Goal: Task Accomplishment & Management: Use online tool/utility

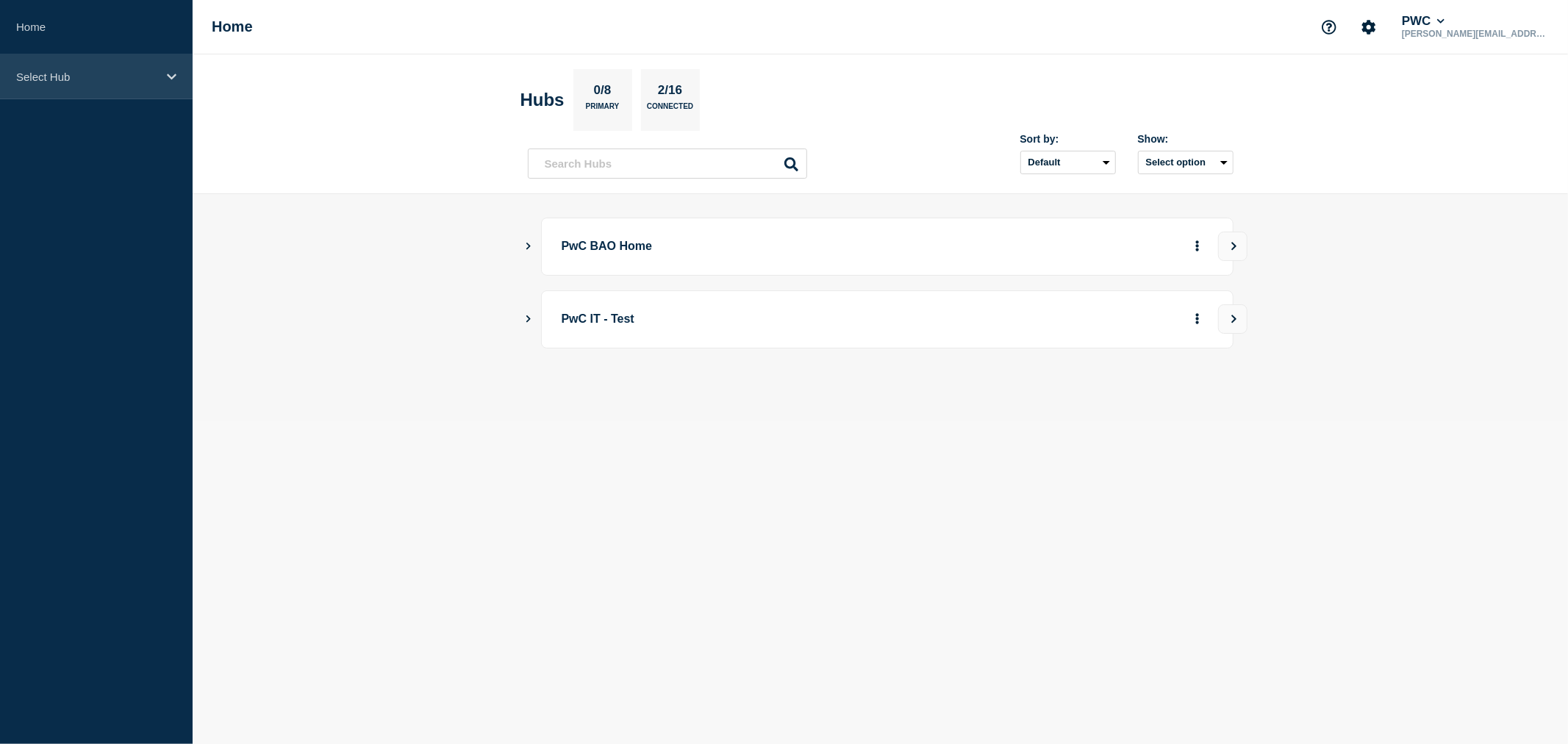
click at [134, 88] on div "Select Hub" at bounding box center [96, 76] width 193 height 45
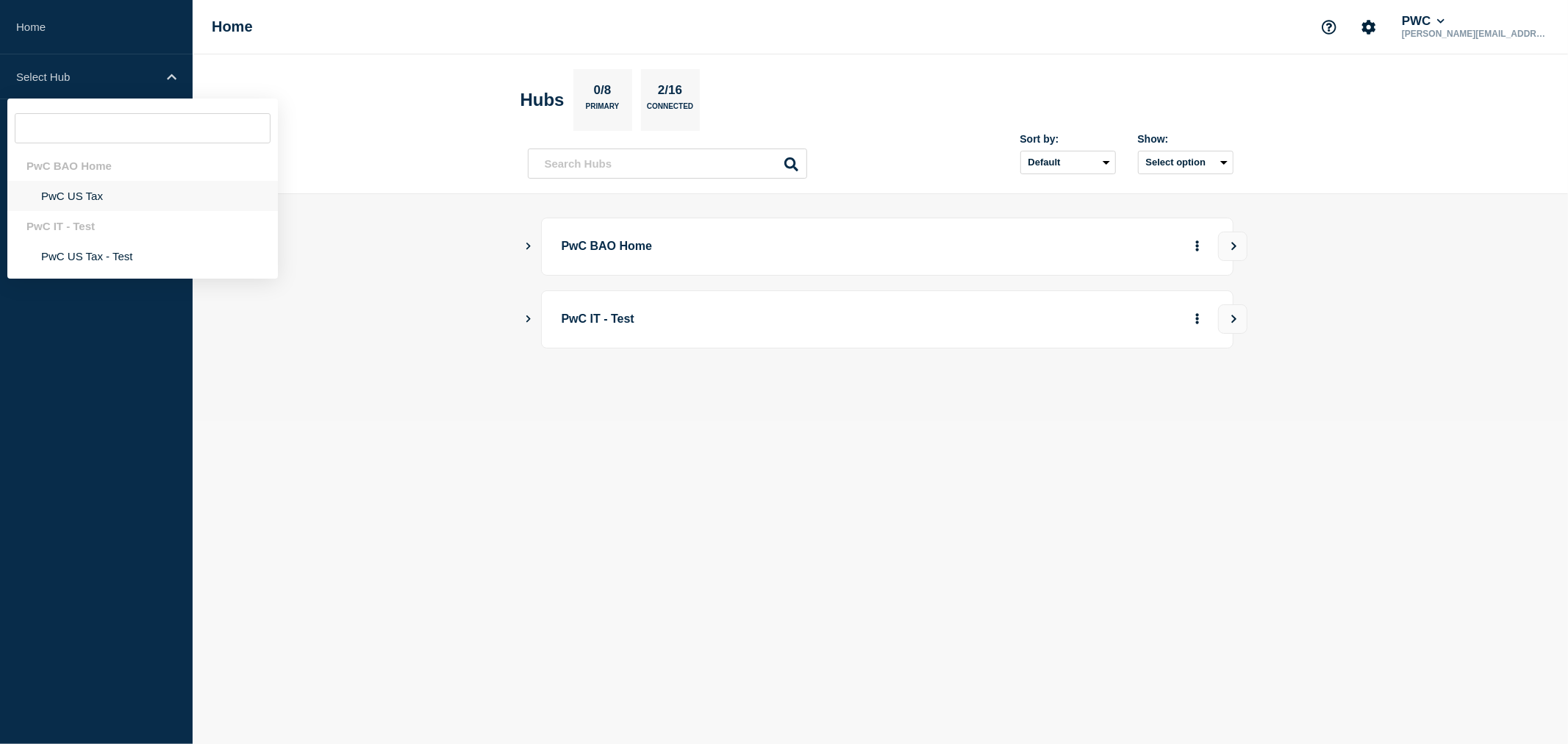
click at [61, 204] on li "PwC US Tax" at bounding box center [142, 196] width 270 height 31
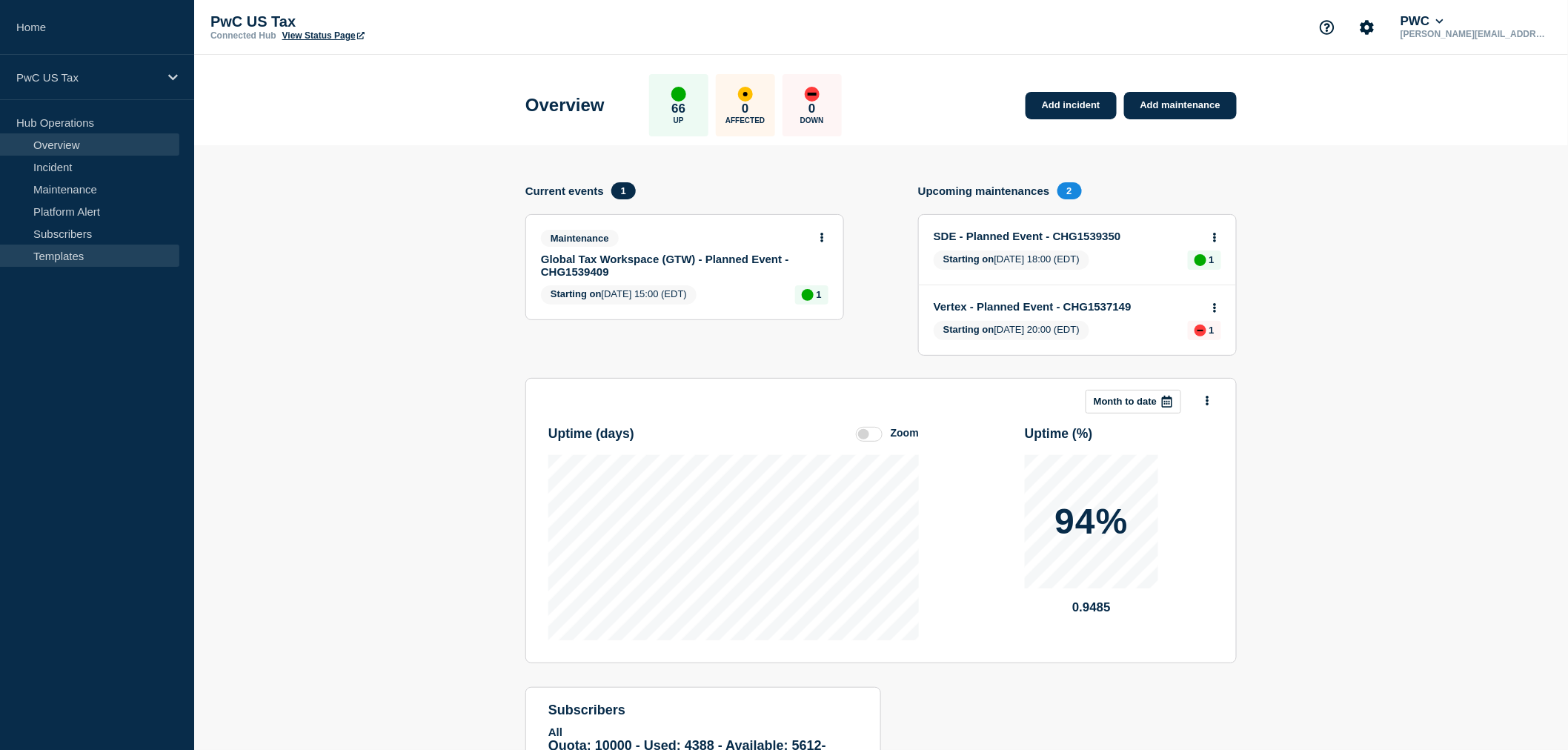
click at [63, 249] on link "Templates" at bounding box center [89, 255] width 179 height 22
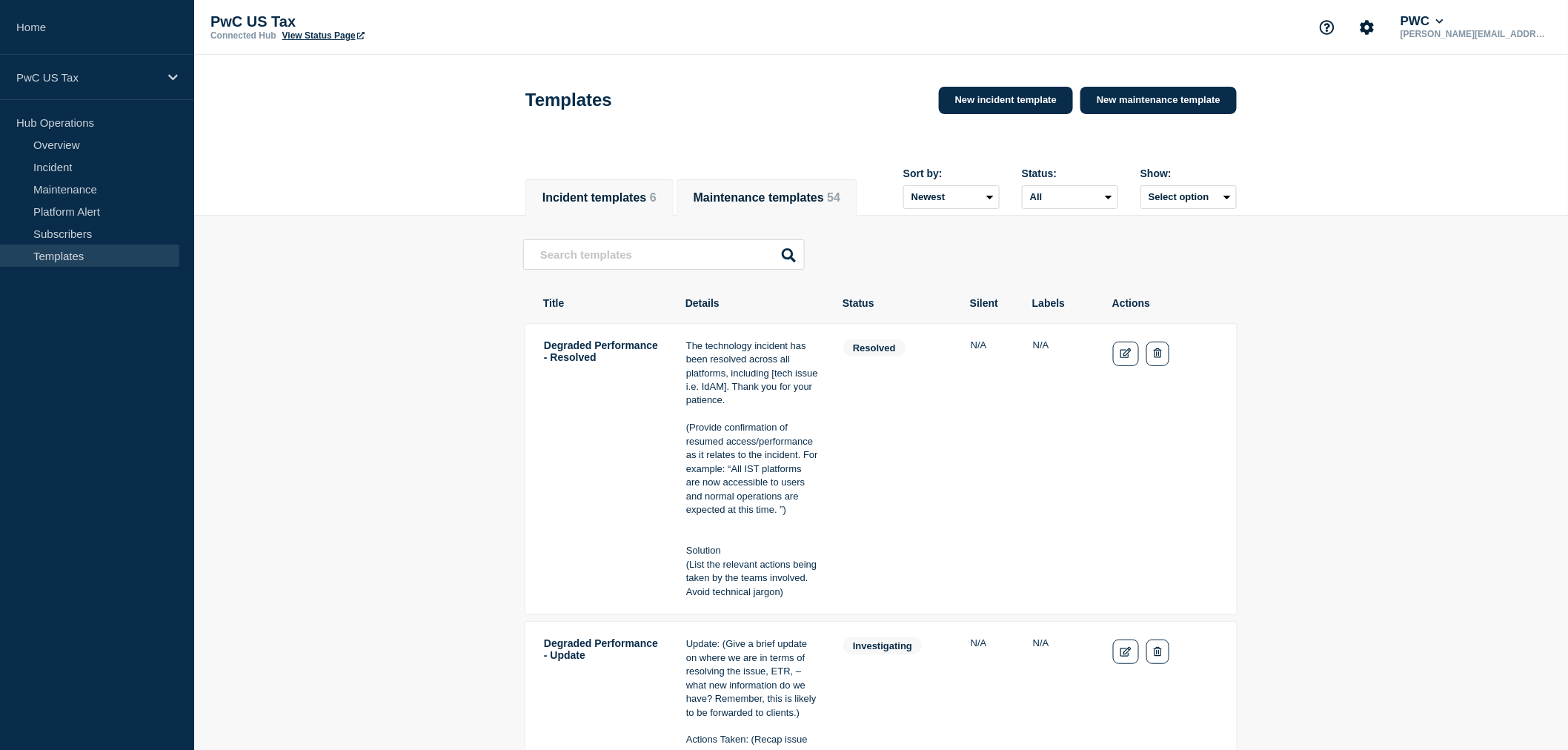
click at [737, 194] on button "Maintenance templates 54" at bounding box center [767, 198] width 147 height 13
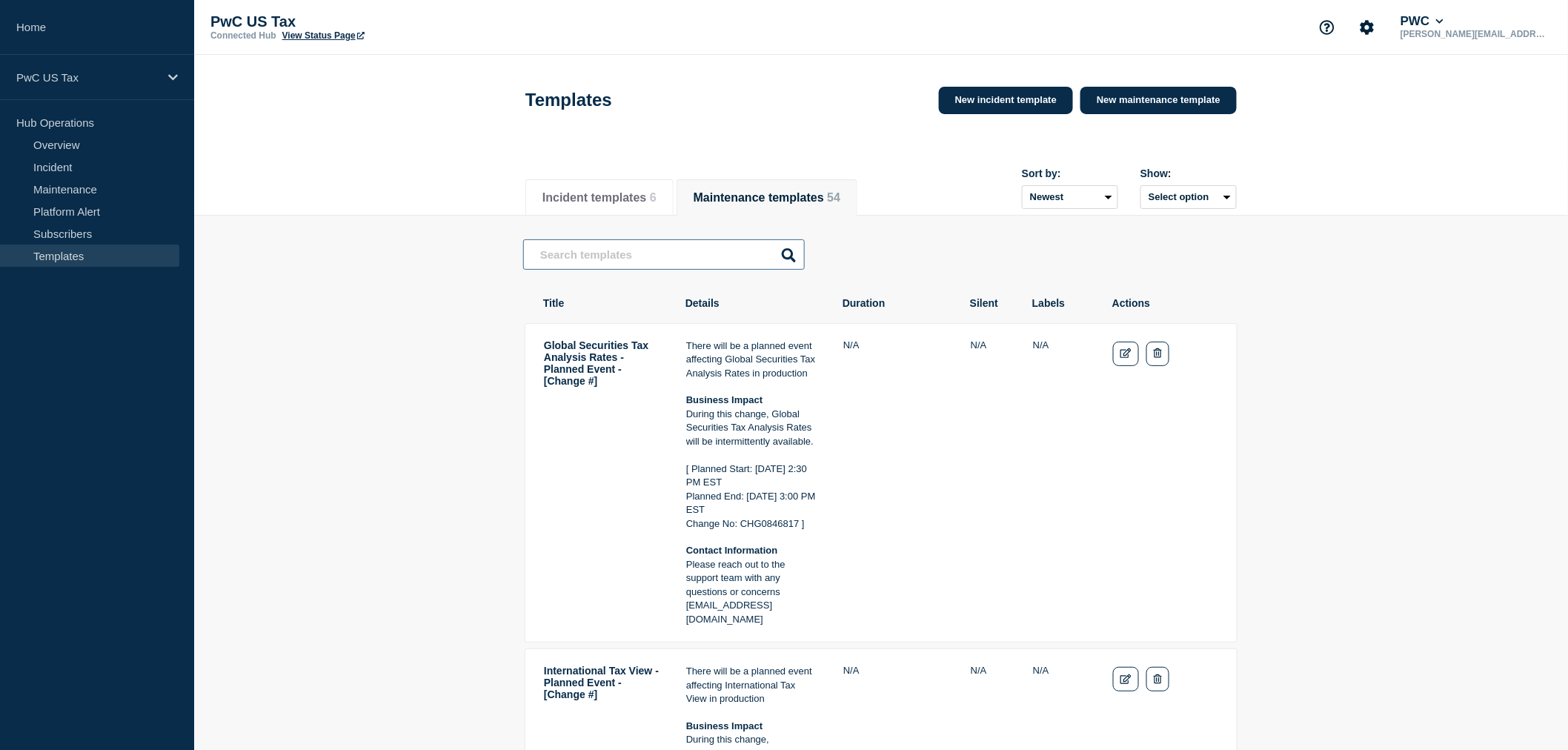
click at [627, 269] on input "text" at bounding box center [664, 255] width 282 height 31
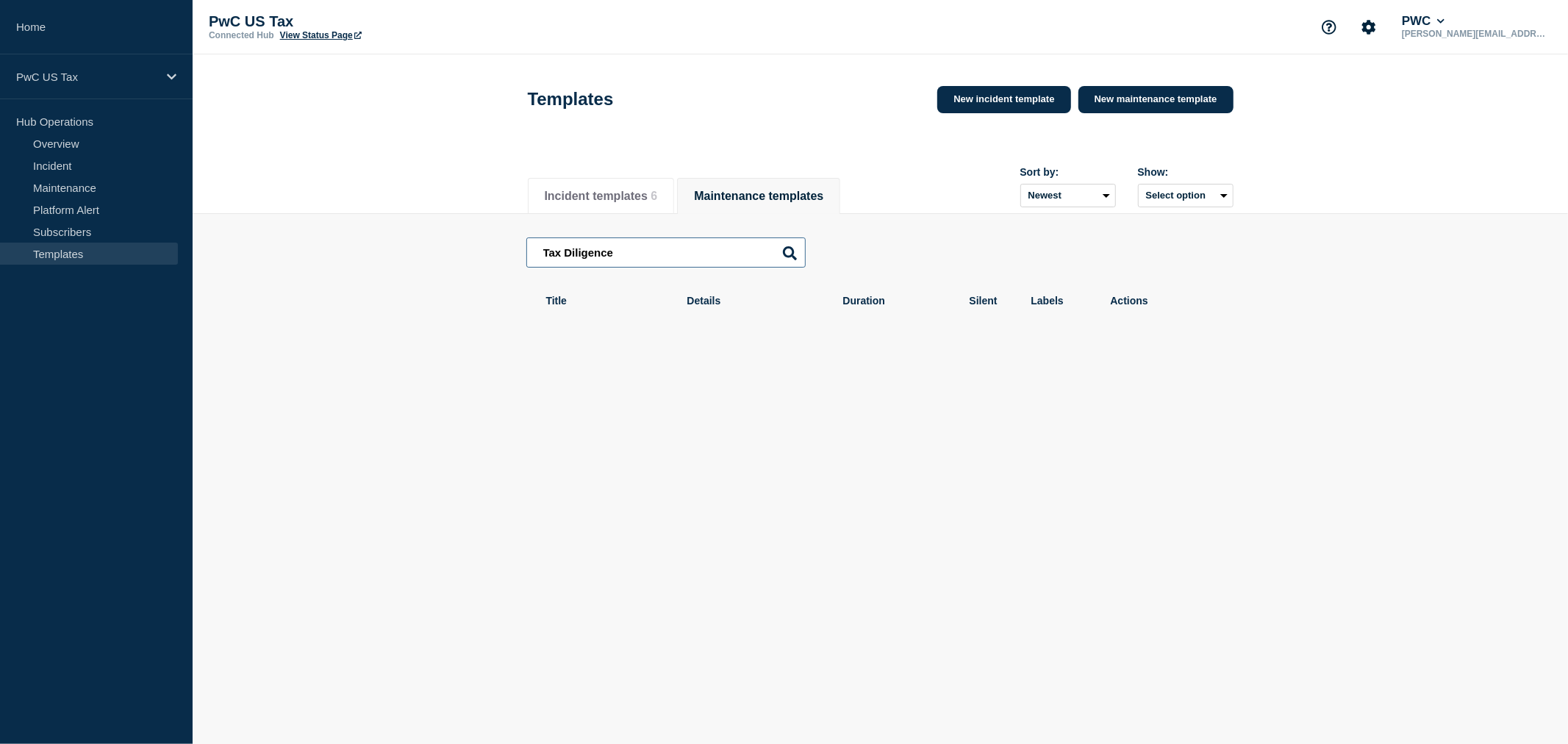
drag, startPoint x: 649, startPoint y: 258, endPoint x: 461, endPoint y: 251, distance: 188.1
click at [461, 251] on main "Tax Diligence Tax Diligence Title Details Duration Silent Labels Actions" at bounding box center [880, 284] width 1375 height 142
paste input "Assistant"
click at [707, 254] on input "Tax Diligence Assistant" at bounding box center [666, 253] width 280 height 31
type input "T"
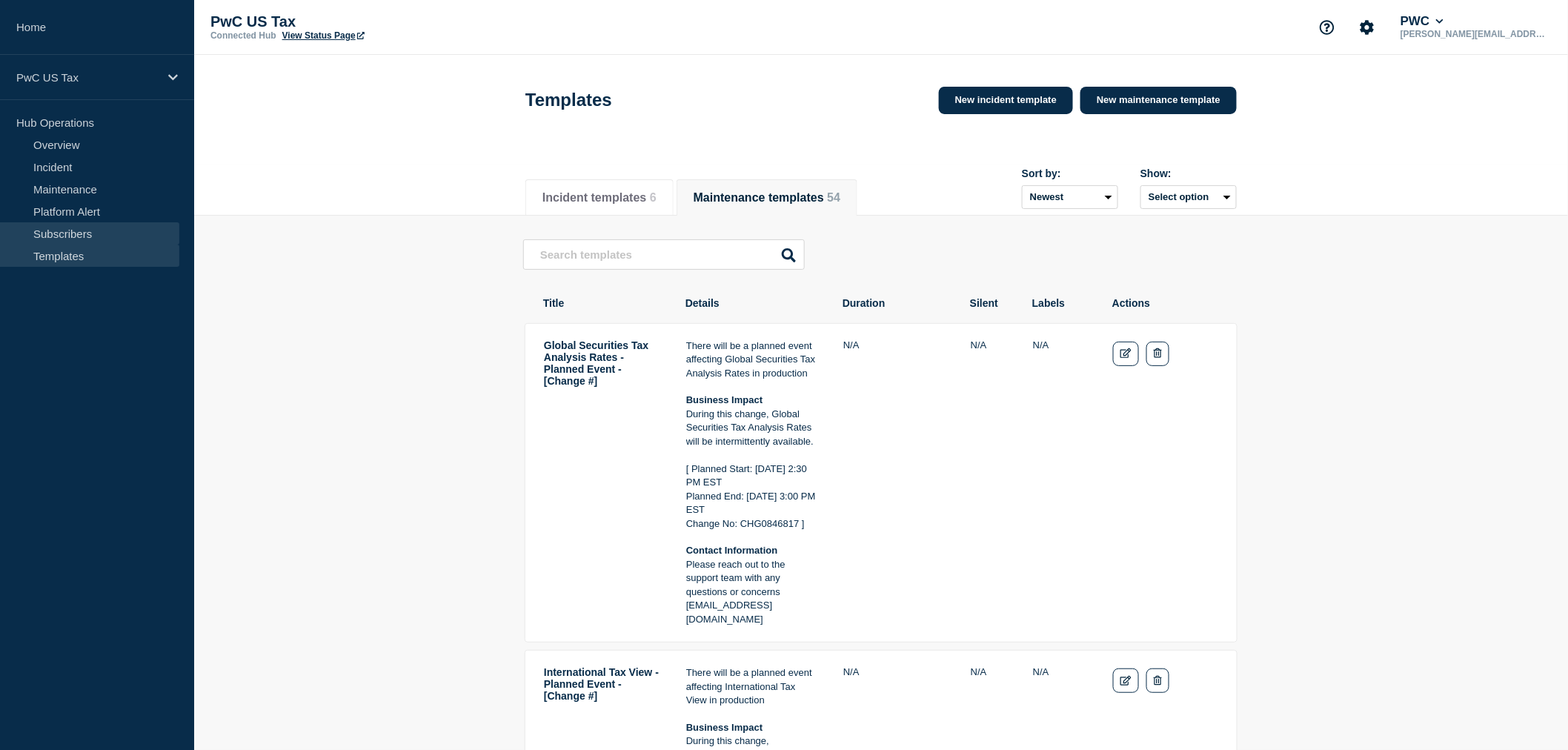
click at [63, 231] on link "Subscribers" at bounding box center [89, 233] width 179 height 22
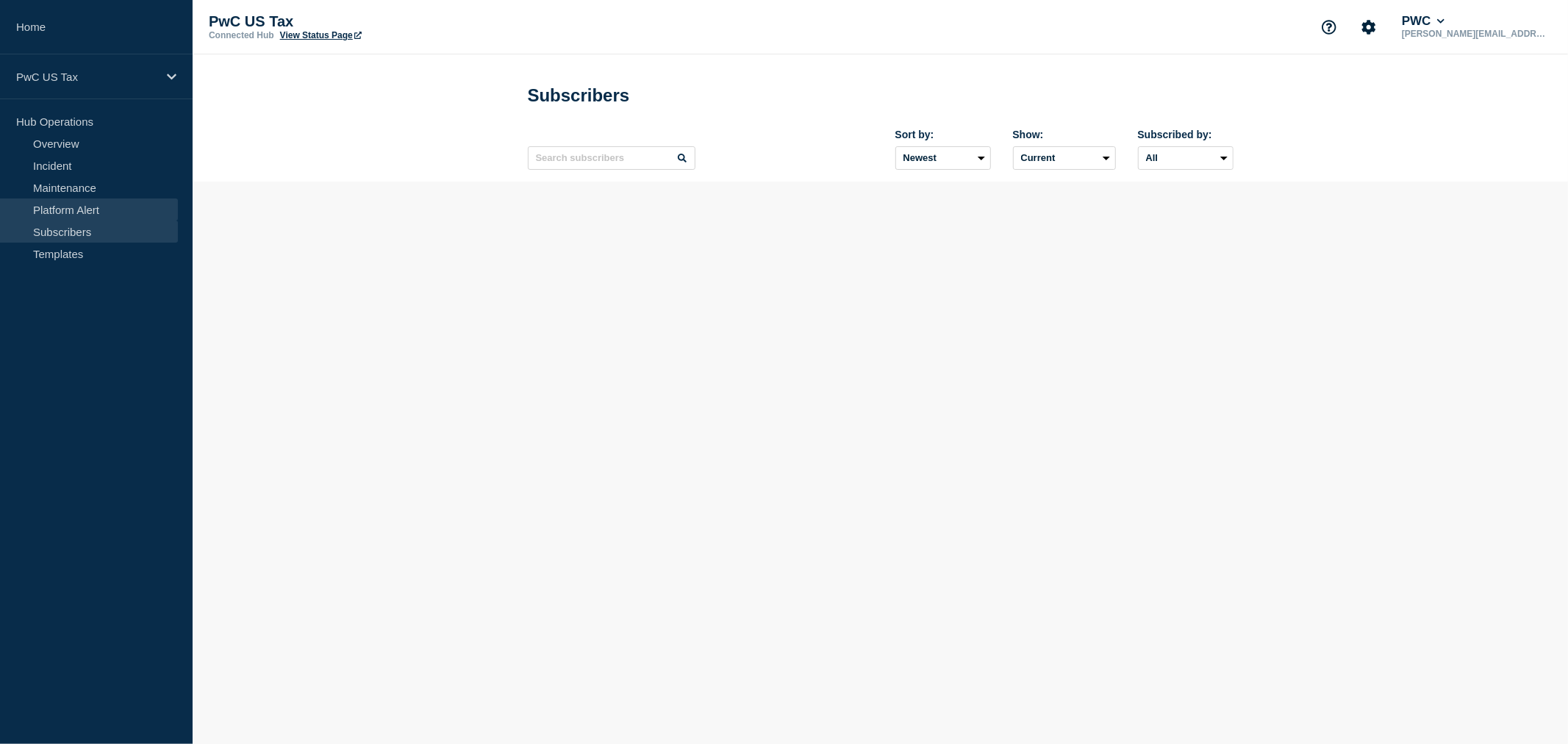
click at [62, 212] on link "Platform Alert" at bounding box center [89, 209] width 178 height 22
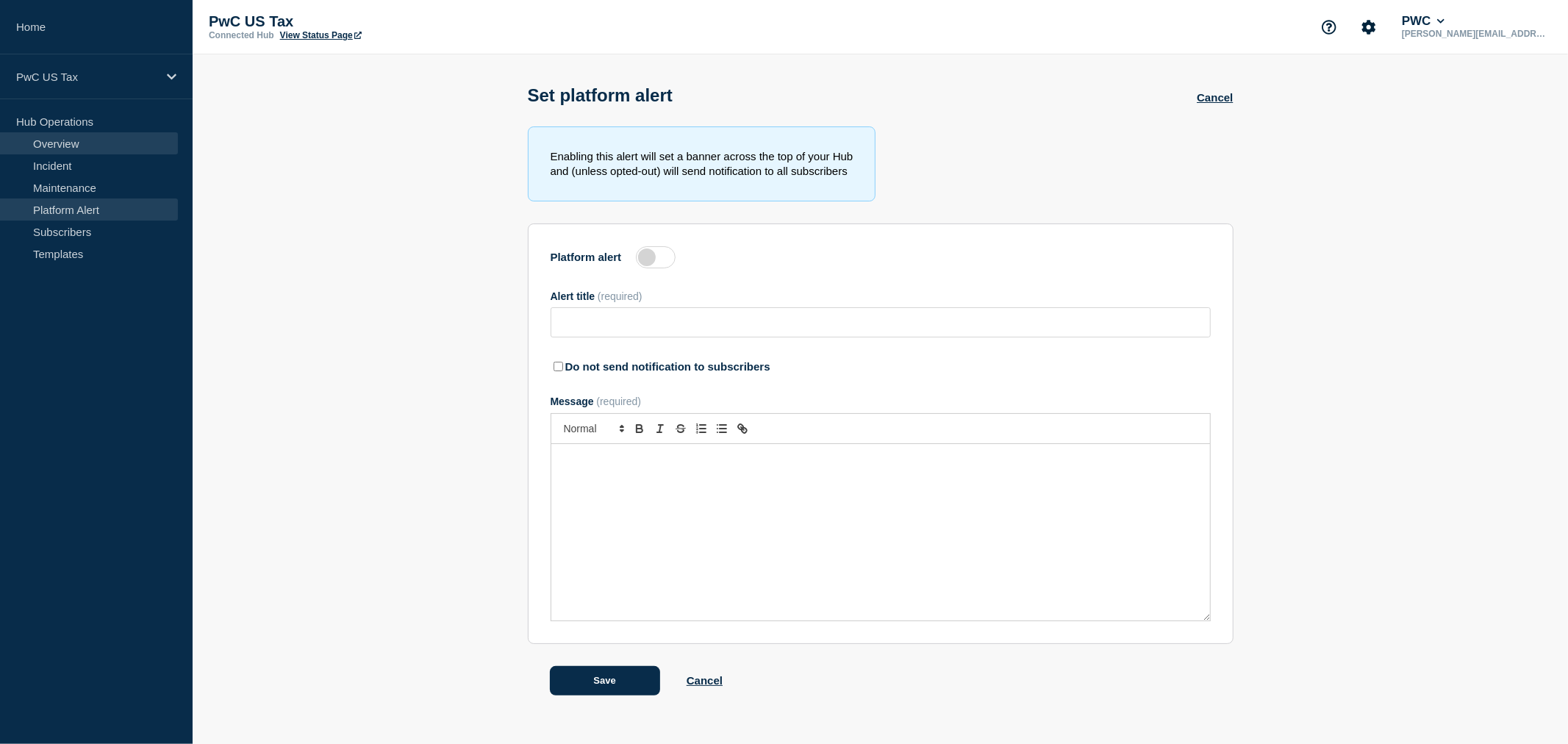
click at [68, 143] on link "Overview" at bounding box center [89, 143] width 178 height 22
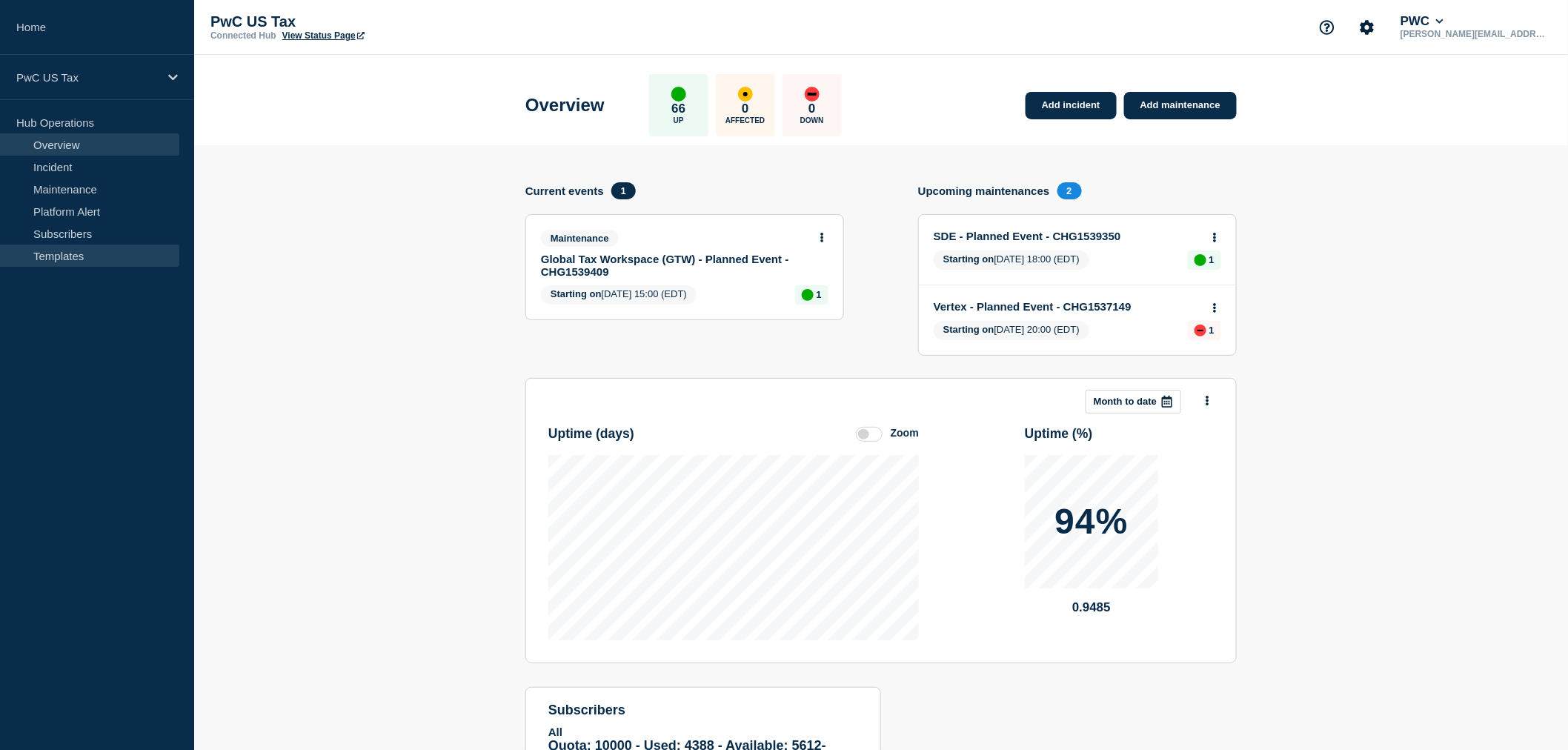
click at [76, 255] on link "Templates" at bounding box center [89, 255] width 179 height 22
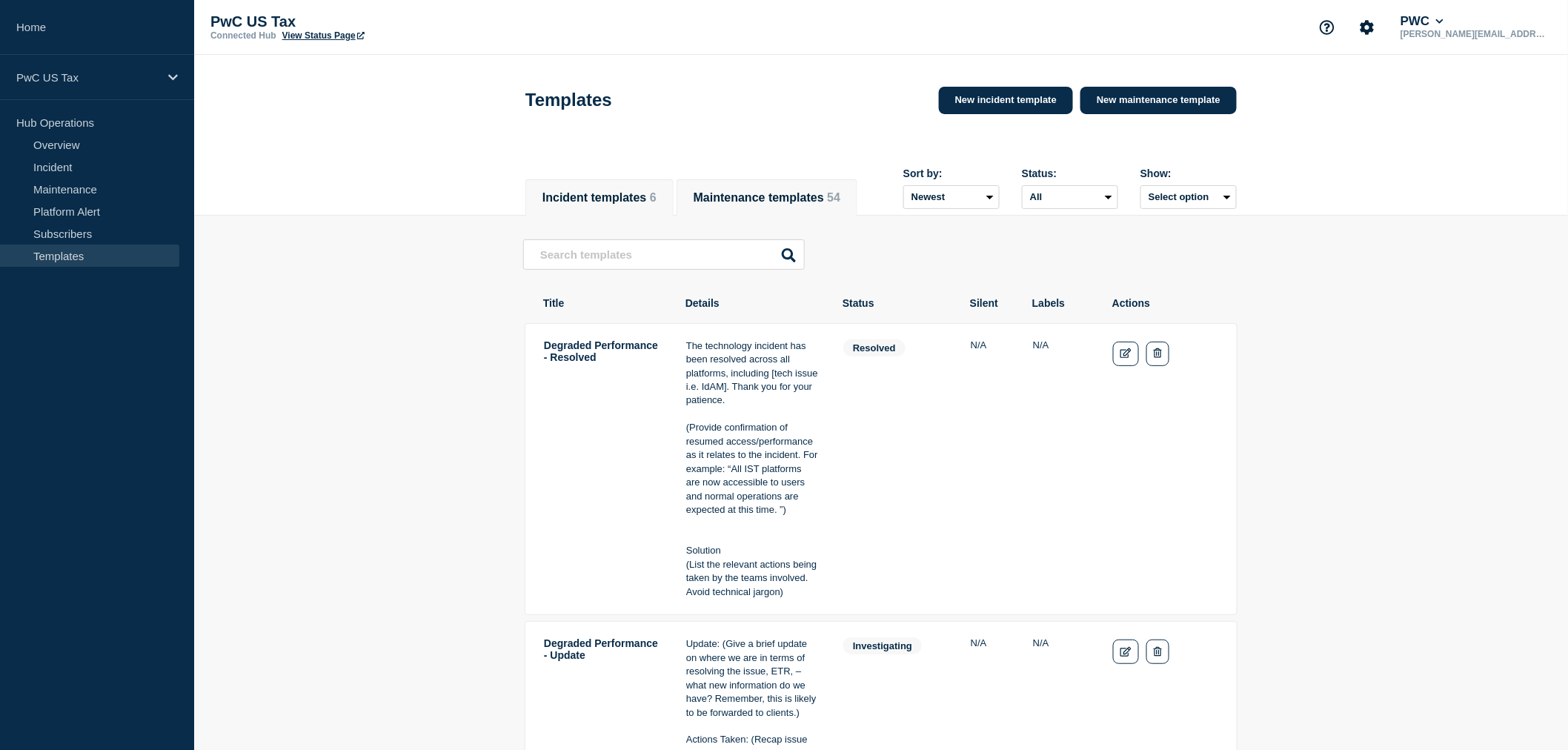
click at [838, 200] on button "Maintenance templates 54" at bounding box center [767, 198] width 147 height 13
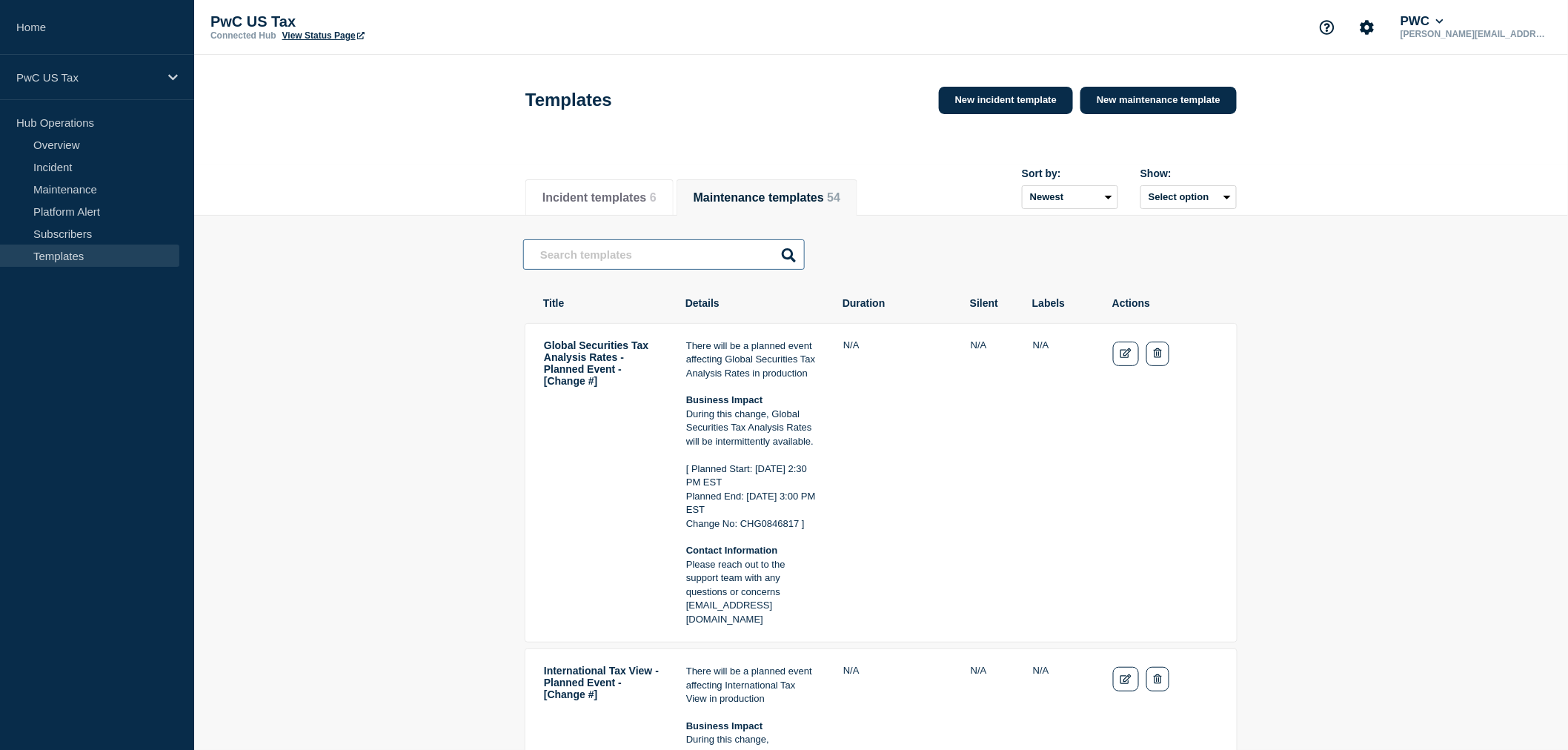
click at [661, 269] on input "text" at bounding box center [664, 255] width 282 height 31
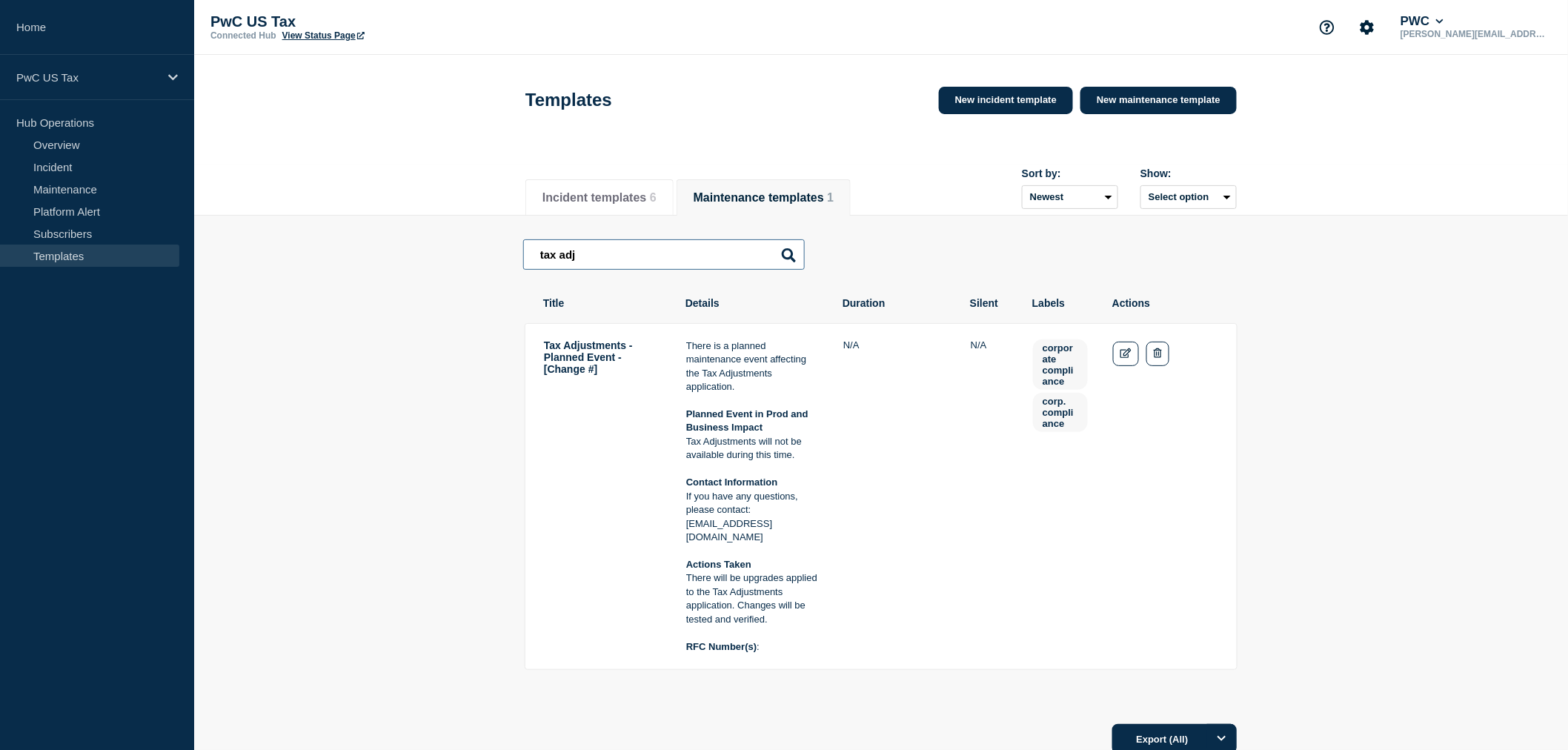
click at [669, 262] on input "tax adj" at bounding box center [664, 255] width 282 height 31
type input "tax adjust"
click at [668, 255] on input "tax adjust" at bounding box center [664, 255] width 282 height 31
drag, startPoint x: 671, startPoint y: 255, endPoint x: 412, endPoint y: 253, distance: 259.0
click at [412, 253] on main "tax adjust tax adjust Tax Adjustments - Planned Event - [Change #] There is a p…" at bounding box center [881, 463] width 1374 height 497
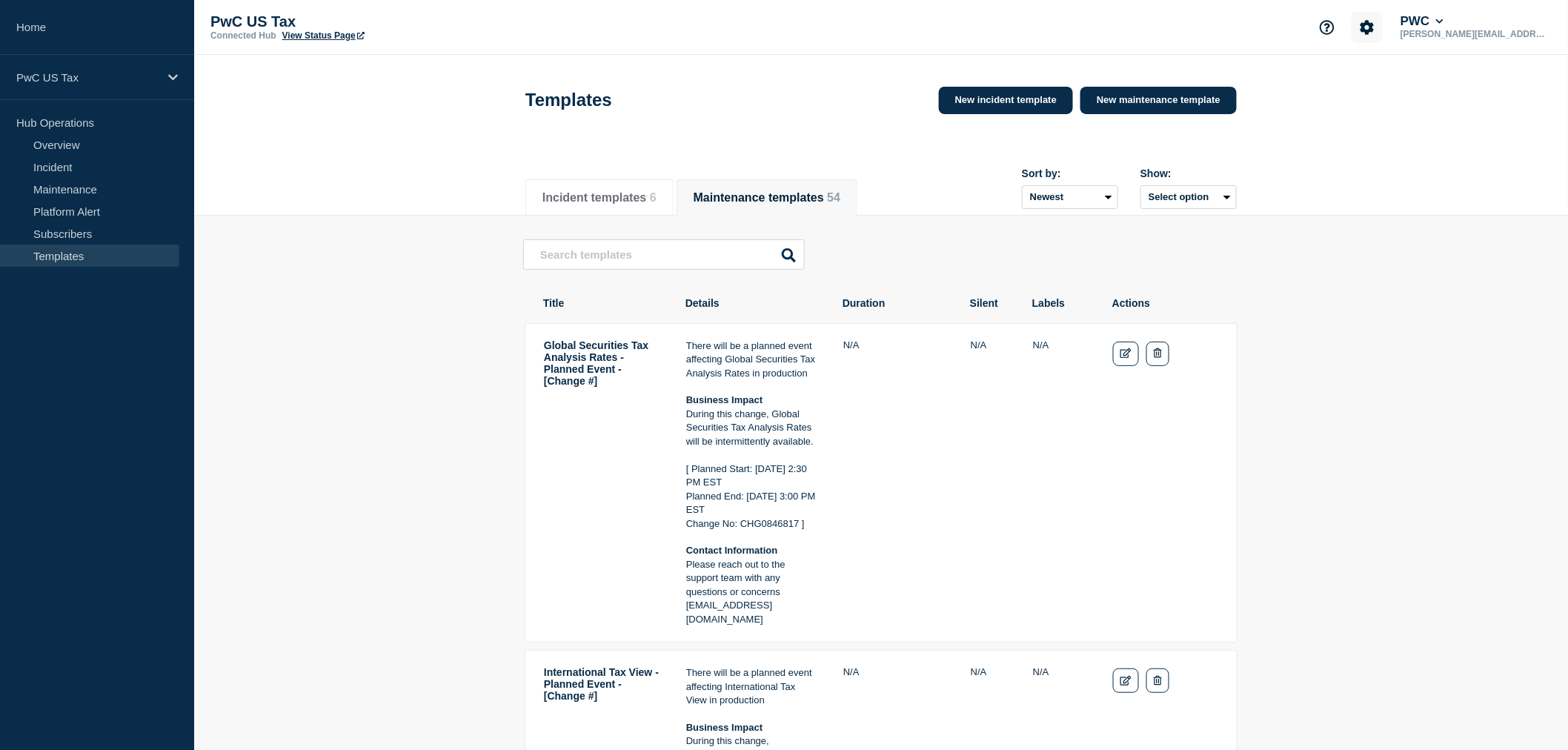
click at [1382, 31] on button "Account settings" at bounding box center [1367, 27] width 31 height 31
click at [1502, 98] on header "Templates New incident template New maintenance template" at bounding box center [881, 110] width 1374 height 110
click at [1122, 352] on icon "Edit" at bounding box center [1126, 353] width 12 height 10
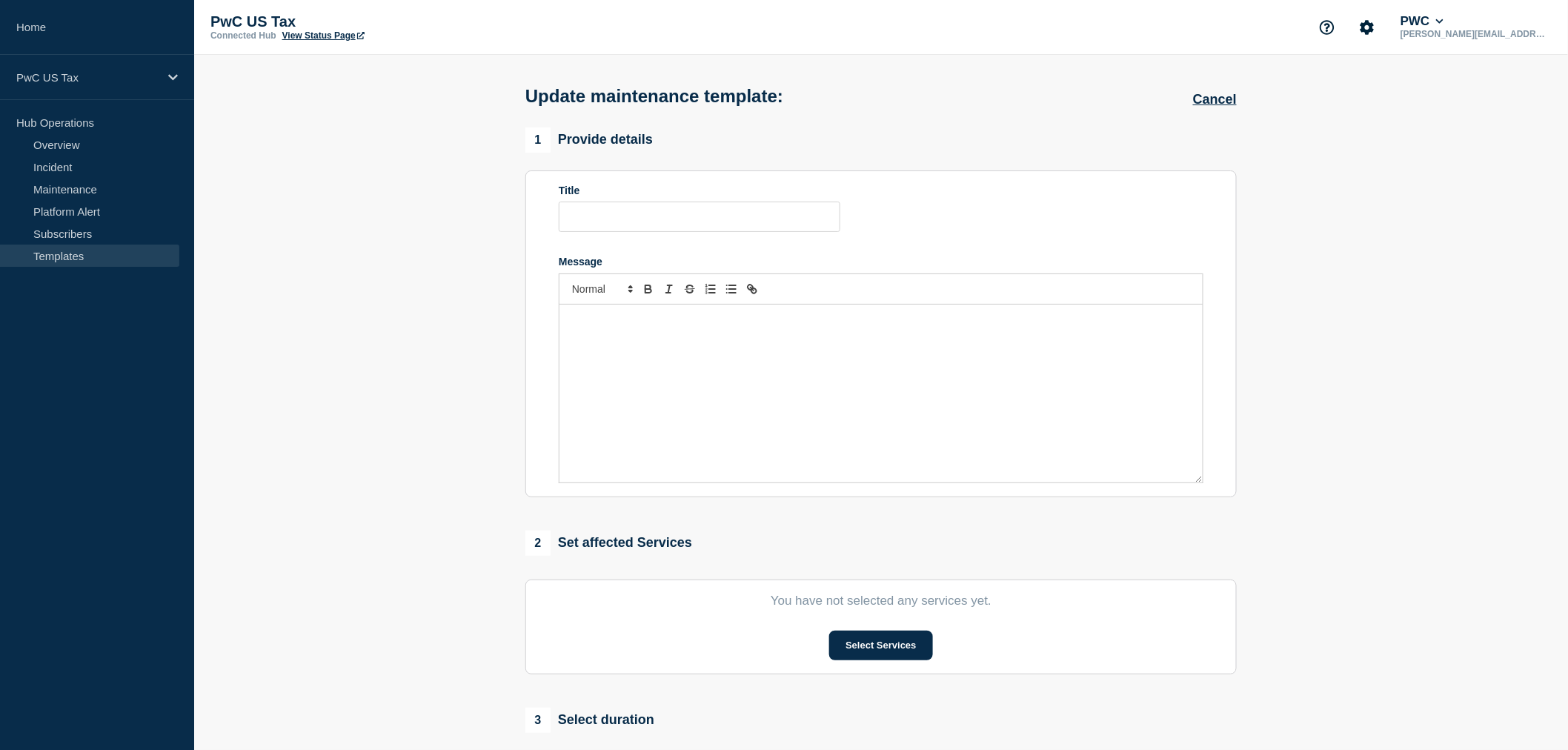
type input "Global Securities Tax Analysis Rates - Planned Event - [Change #]"
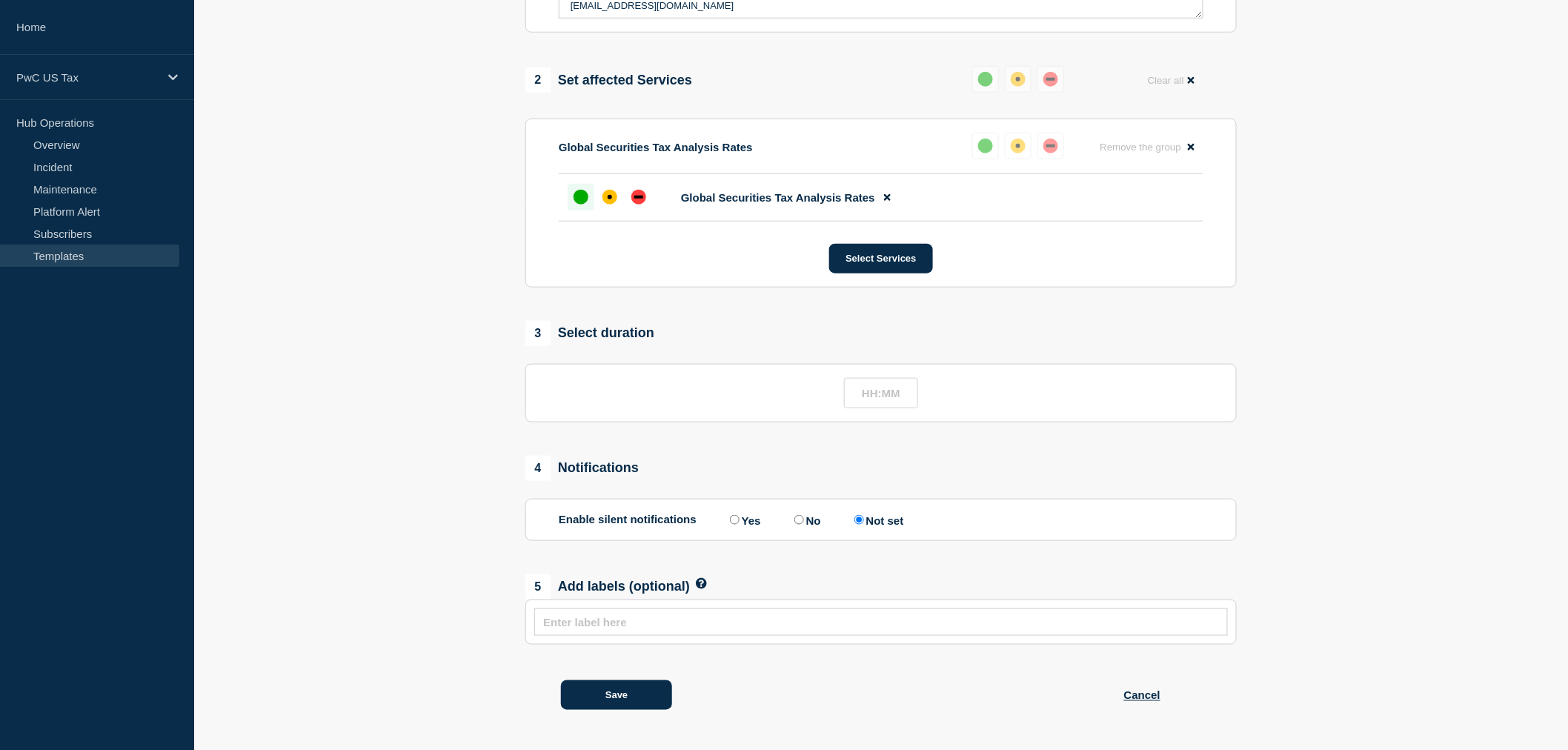
scroll to position [482, 0]
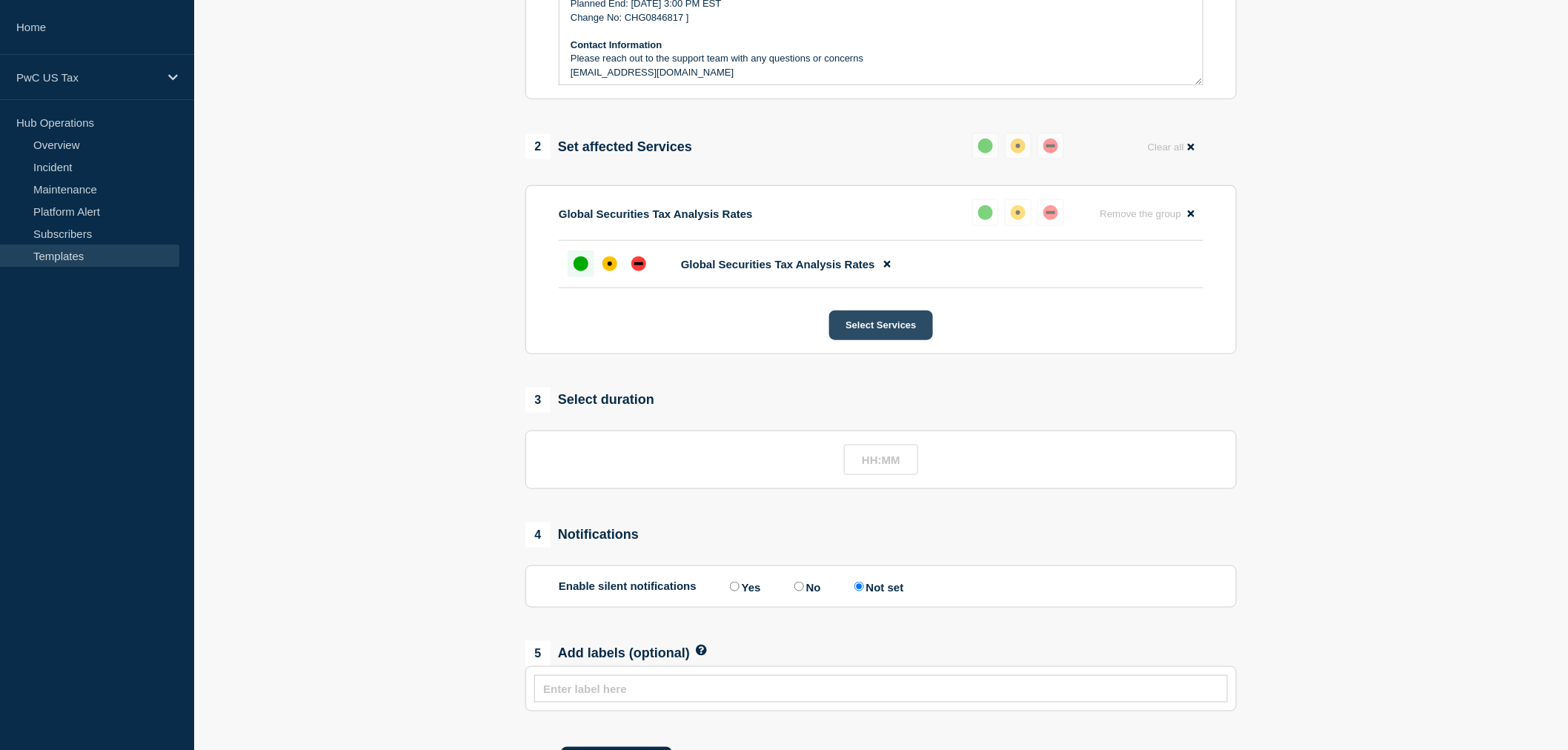
click at [874, 340] on button "Select Services" at bounding box center [880, 325] width 103 height 30
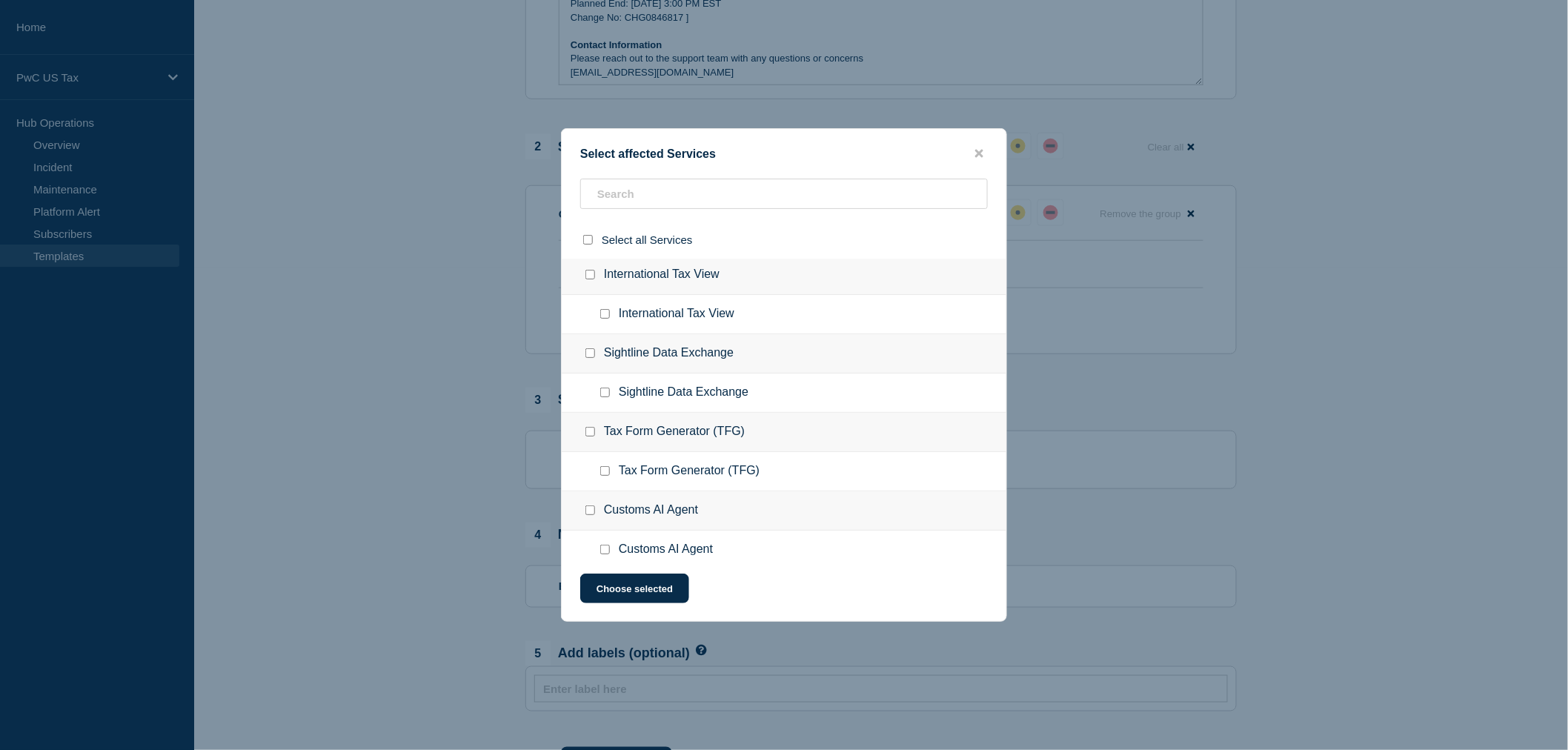
scroll to position [0, 0]
click at [802, 181] on input "text" at bounding box center [784, 194] width 408 height 31
paste input "Tax Diligence Assistant"
type input "Tax Diligence Assistant"
checkbox input "true"
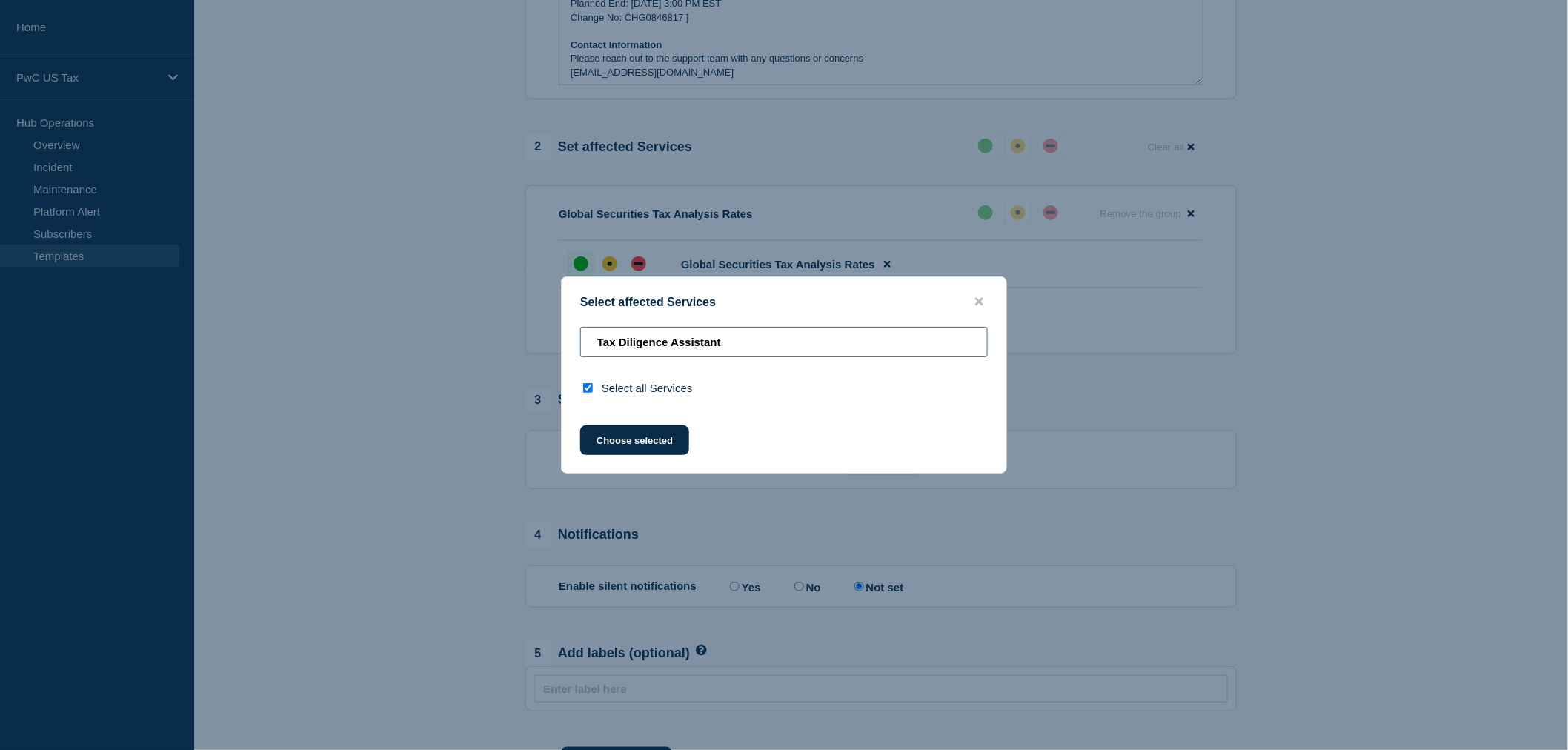
type input "Tax Diligence Assistant"
click at [974, 298] on button "close button" at bounding box center [979, 302] width 17 height 14
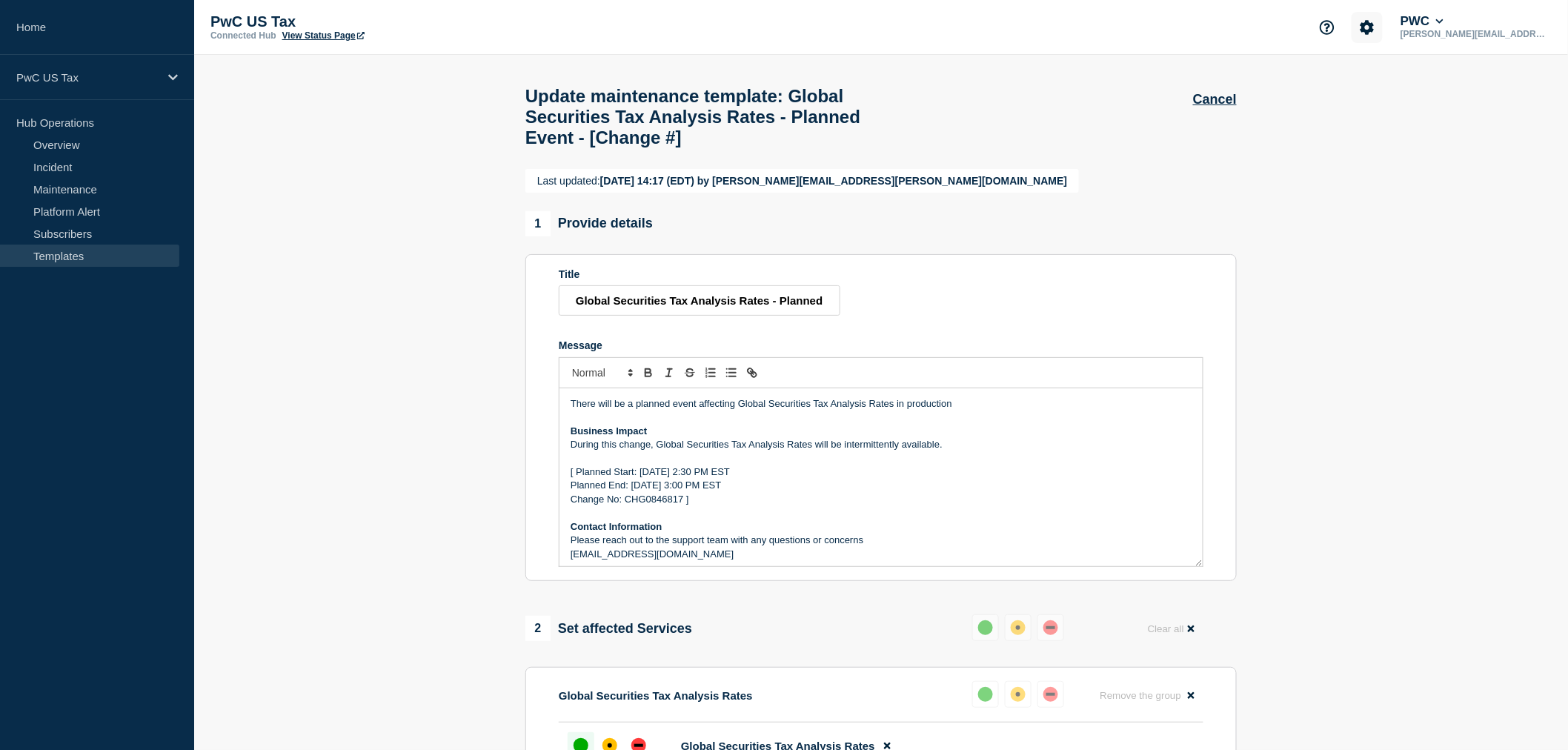
click at [1375, 34] on icon "Account settings" at bounding box center [1367, 27] width 14 height 14
click at [1391, 96] on ul "Team Members Analytics" at bounding box center [1396, 90] width 86 height 43
click at [1390, 62] on header "Account settings" at bounding box center [1396, 63] width 86 height 12
click at [411, 258] on section "Last updated: [DATE] 14:17 (EDT) by [PERSON_NAME][EMAIL_ADDRESS][PERSON_NAME][D…" at bounding box center [881, 723] width 1374 height 1108
click at [76, 145] on link "Overview" at bounding box center [89, 144] width 179 height 22
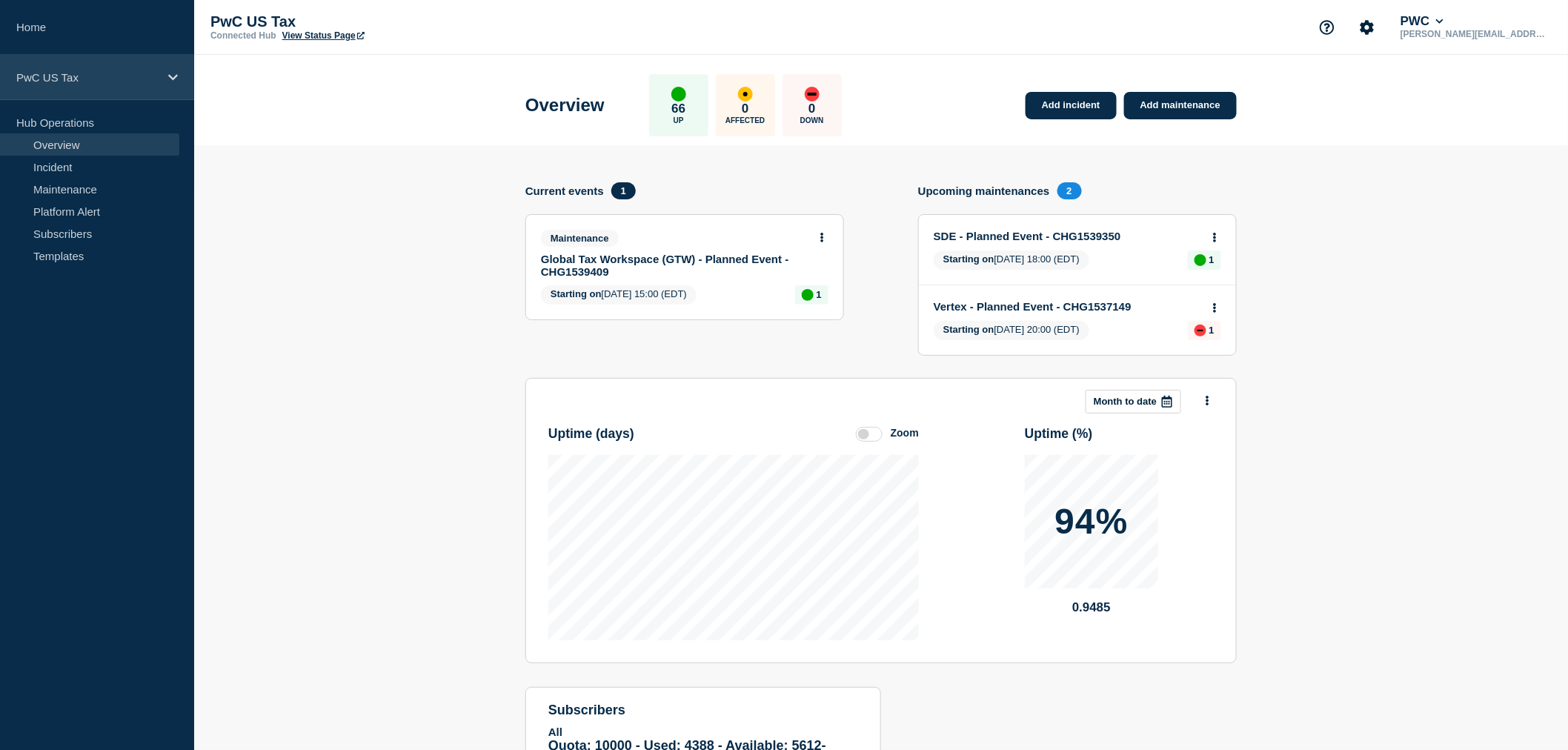
click at [65, 83] on div "PwC US Tax" at bounding box center [97, 77] width 194 height 45
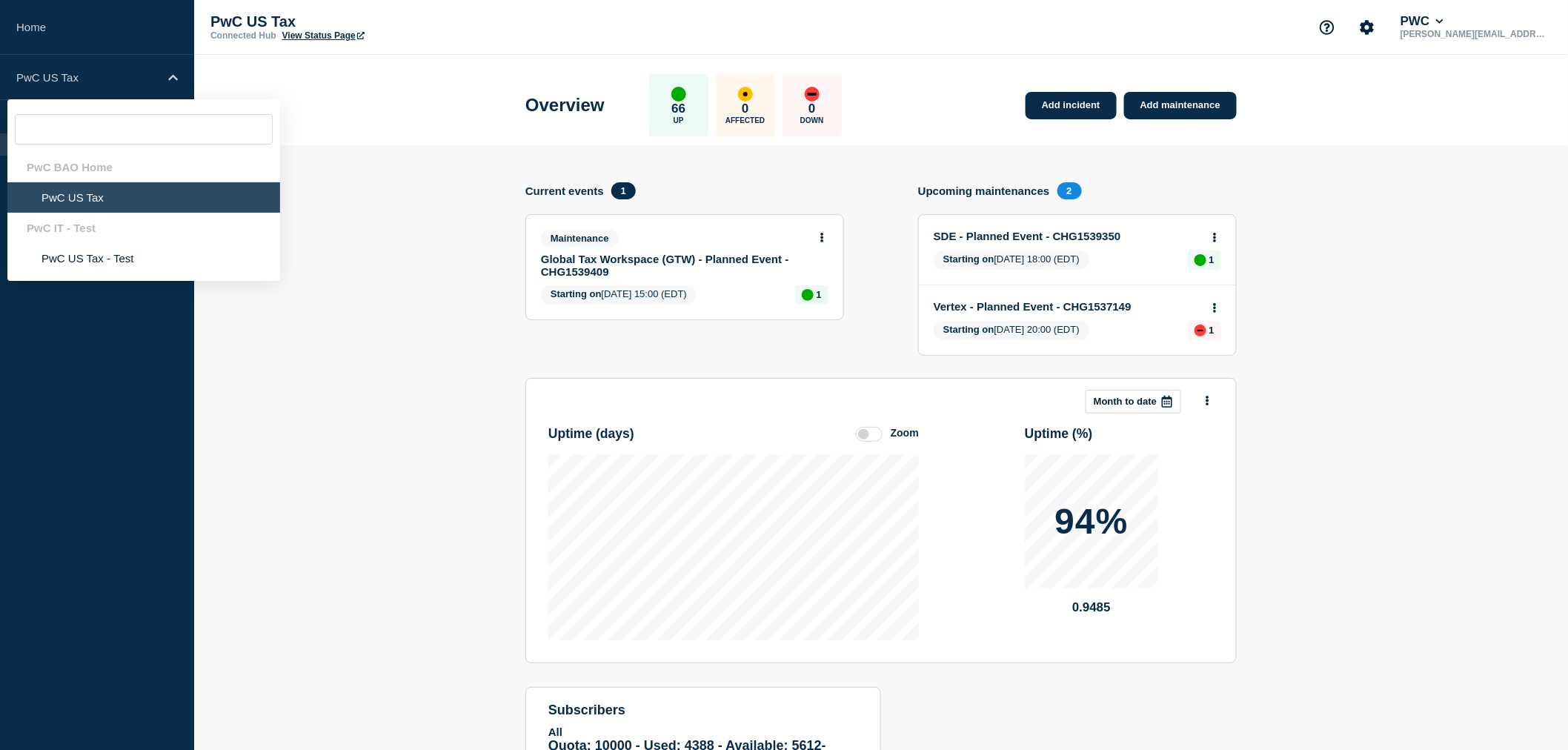
click at [376, 131] on header "Overview 66 Up 0 Affected 0 Down Add incident Add maintenance" at bounding box center [881, 100] width 1374 height 90
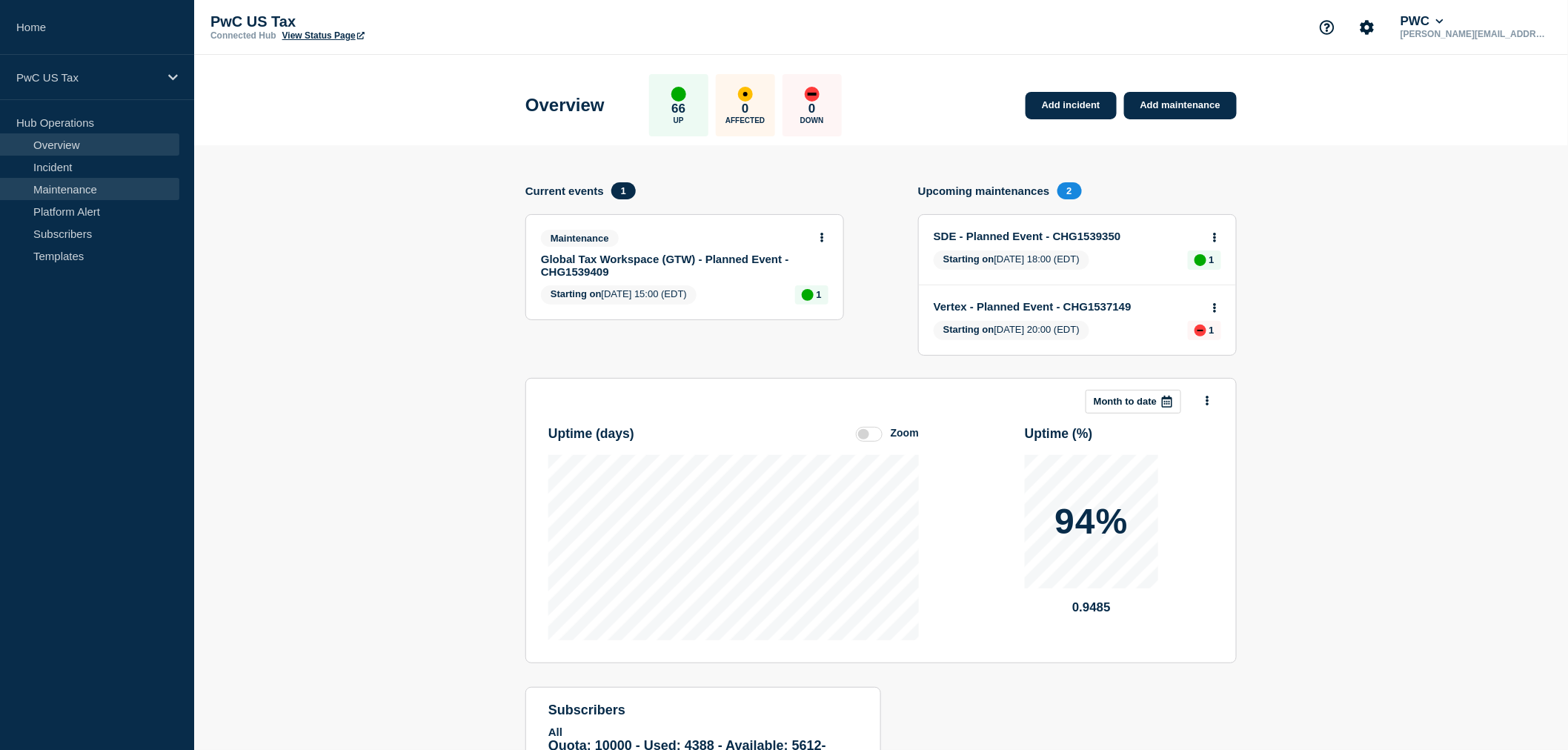
click at [63, 182] on link "Maintenance" at bounding box center [89, 188] width 179 height 22
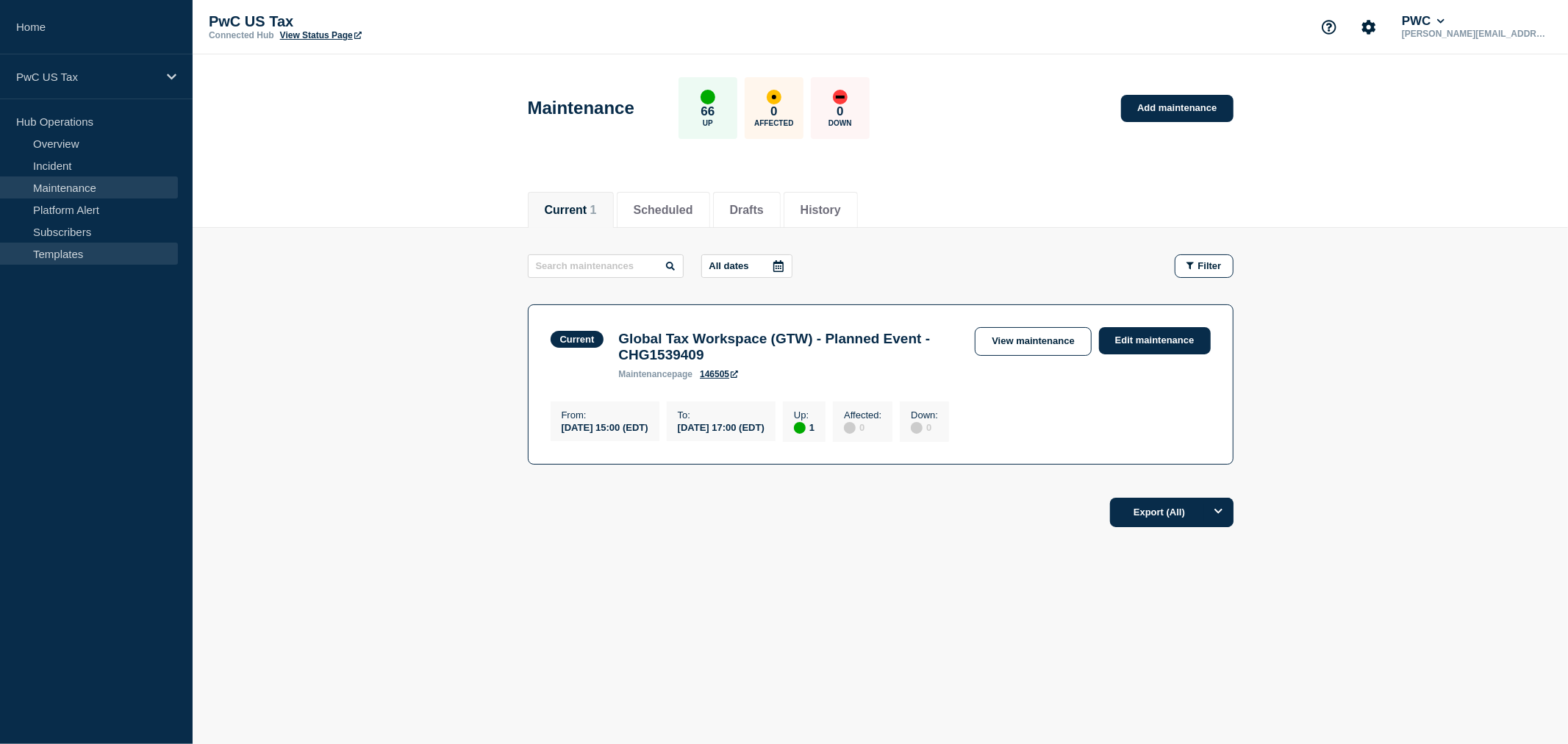
click at [56, 250] on link "Templates" at bounding box center [89, 253] width 178 height 22
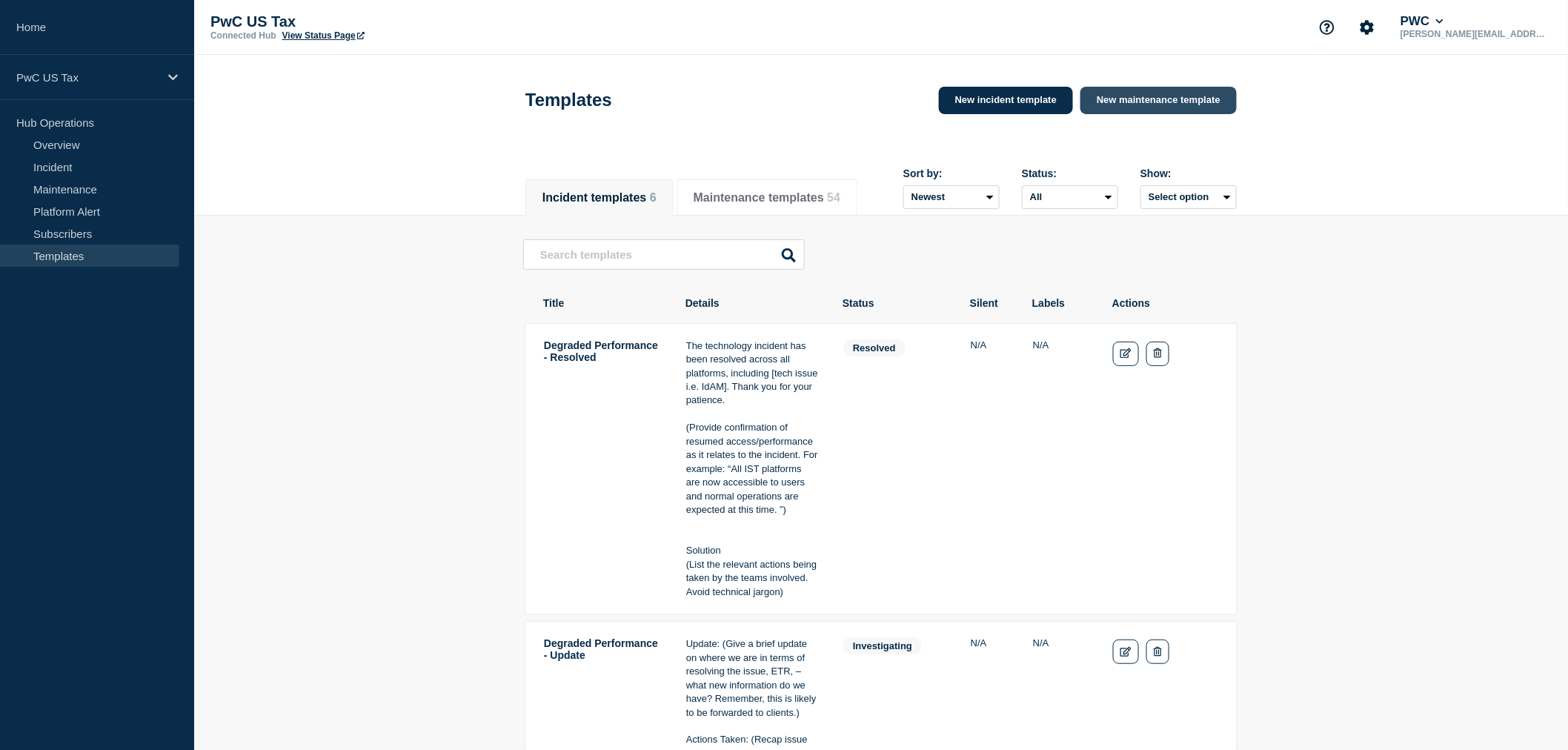
click at [1118, 106] on link "New maintenance template" at bounding box center [1158, 100] width 157 height 28
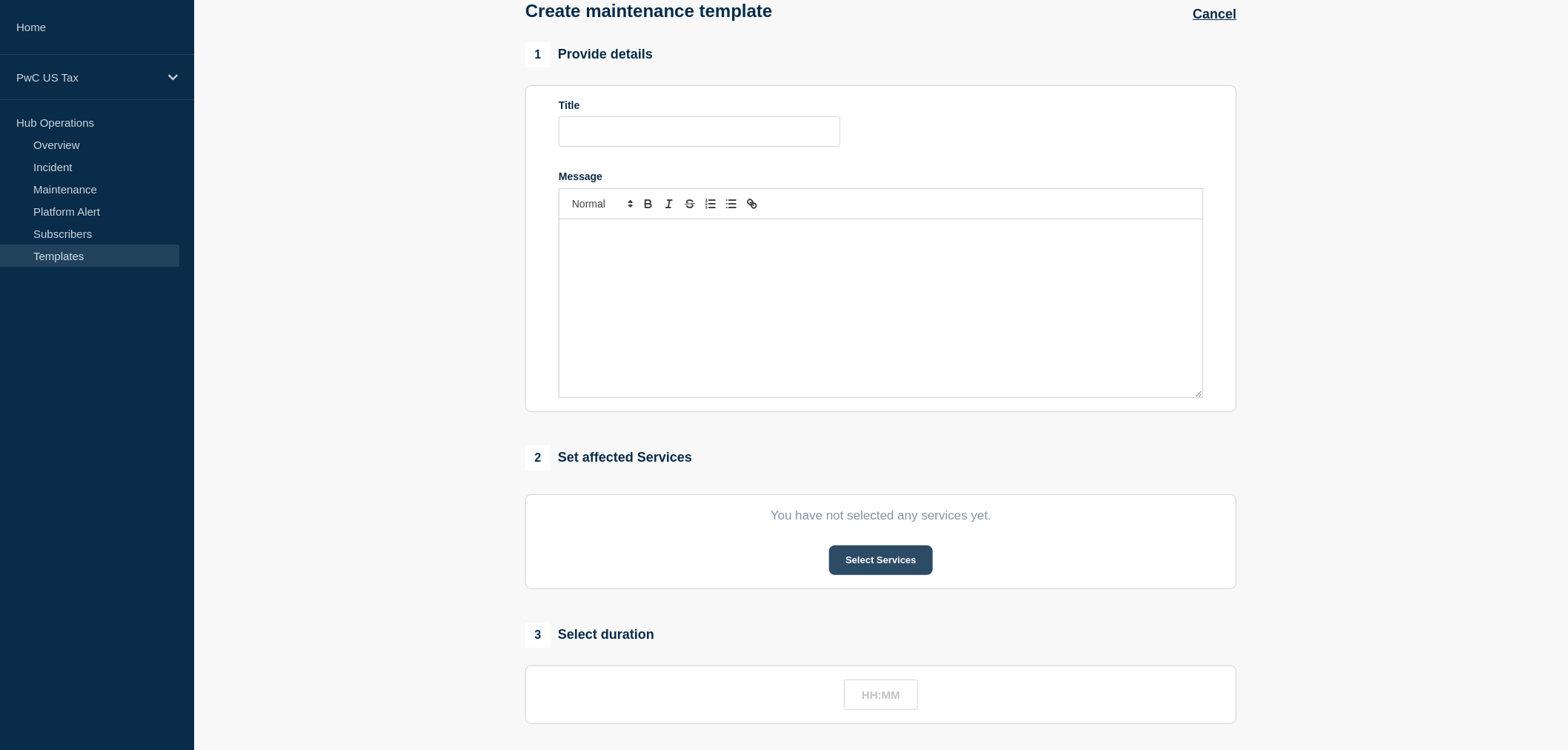
scroll to position [164, 0]
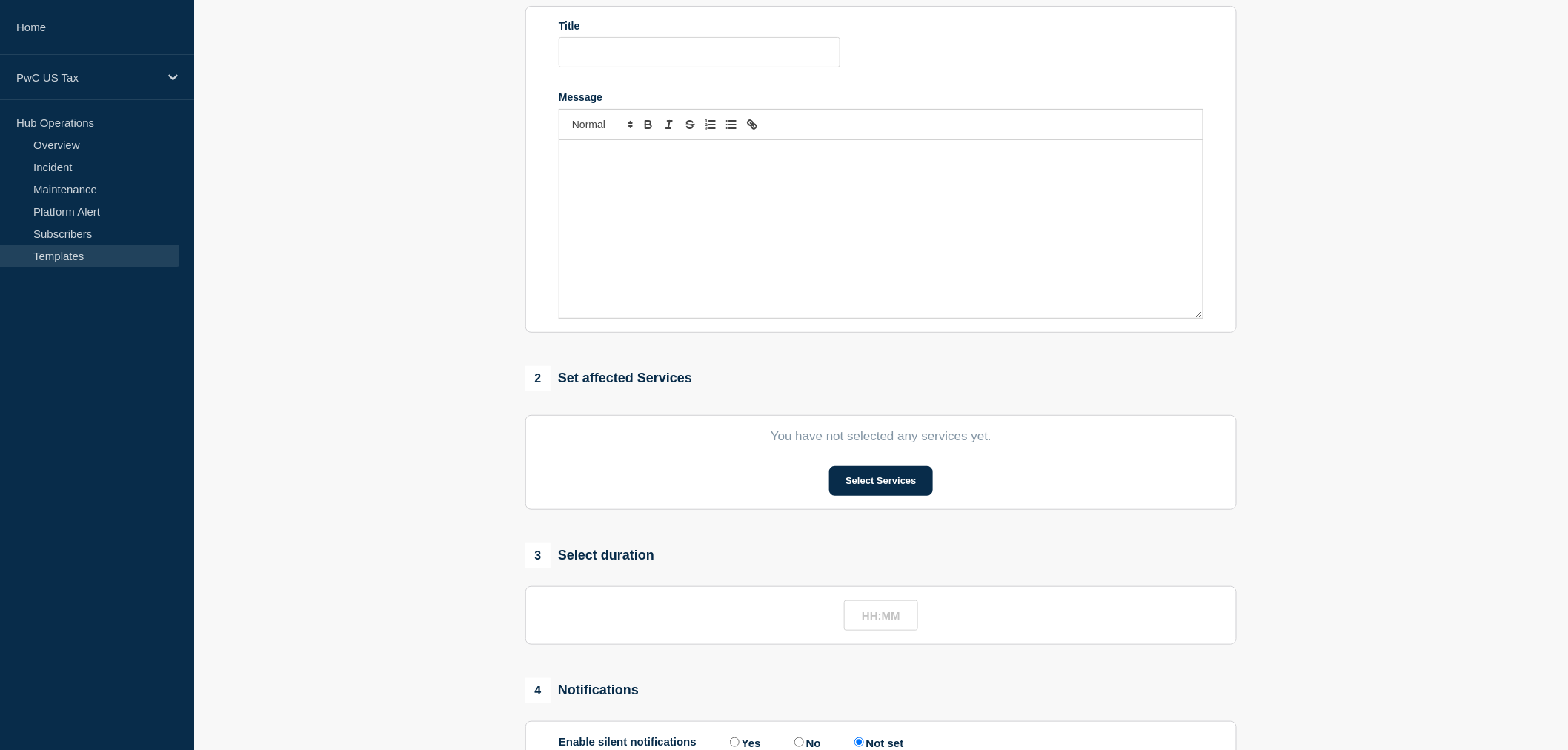
click at [891, 466] on section "You have not selected any services yet. Select Services" at bounding box center [880, 462] width 711 height 95
click at [885, 476] on button "Select Services" at bounding box center [880, 481] width 103 height 30
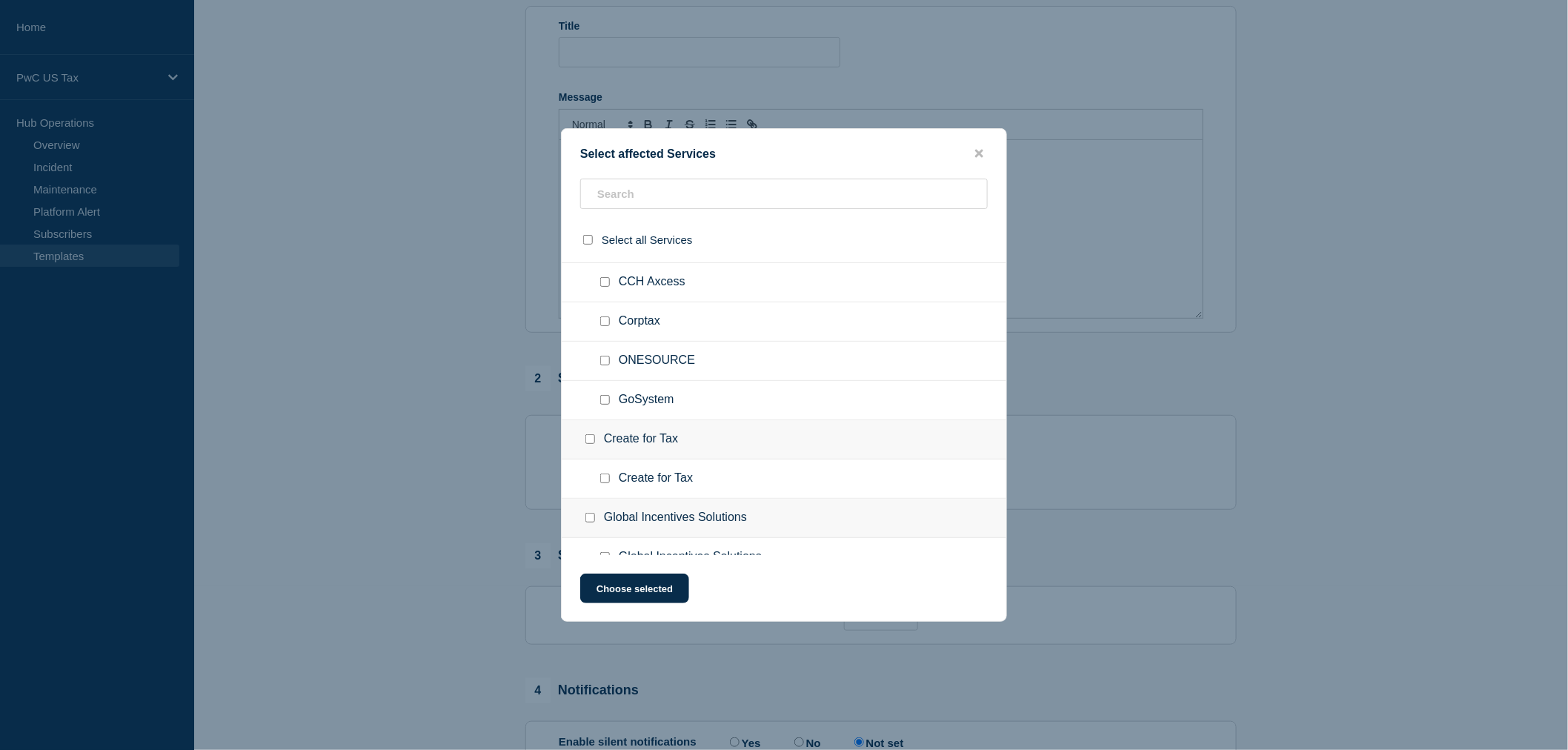
scroll to position [1234, 0]
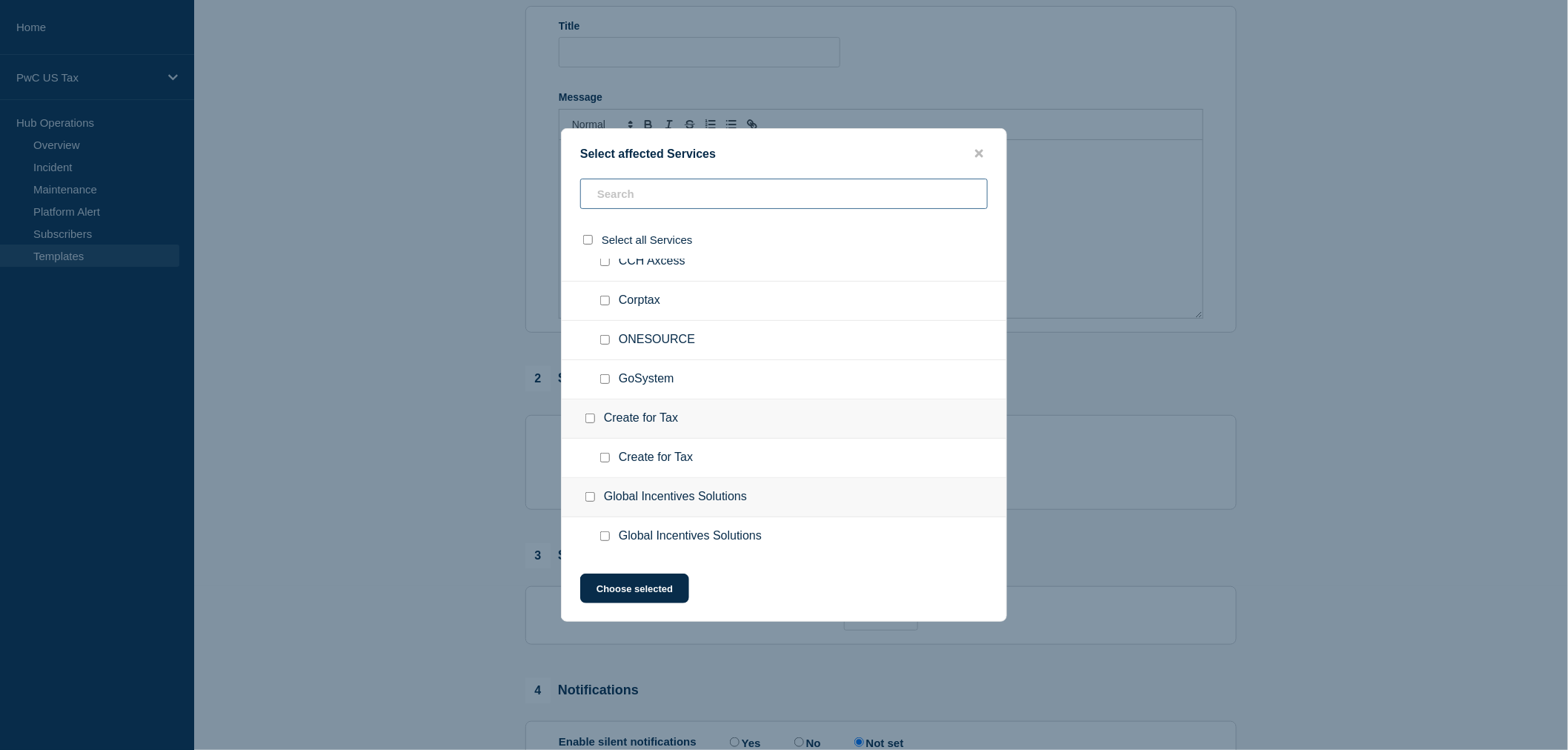
click at [631, 186] on input "text" at bounding box center [784, 194] width 408 height 31
paste input "Tax Diligence Assistant"
type input "Tax Diligence Assistant"
checkbox input "true"
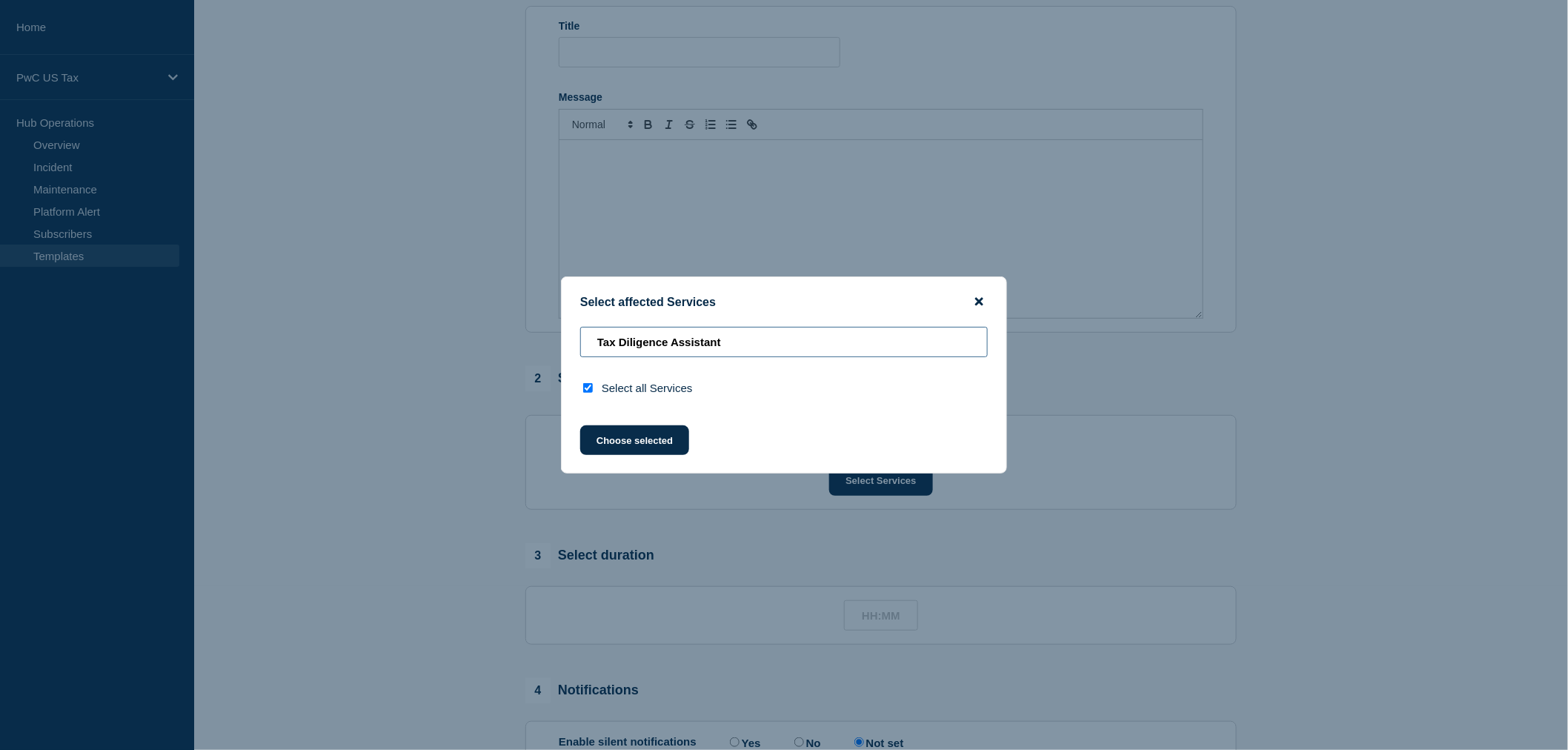
type input "Tax Diligence Assistant"
click at [979, 298] on icon "close button" at bounding box center [979, 301] width 8 height 12
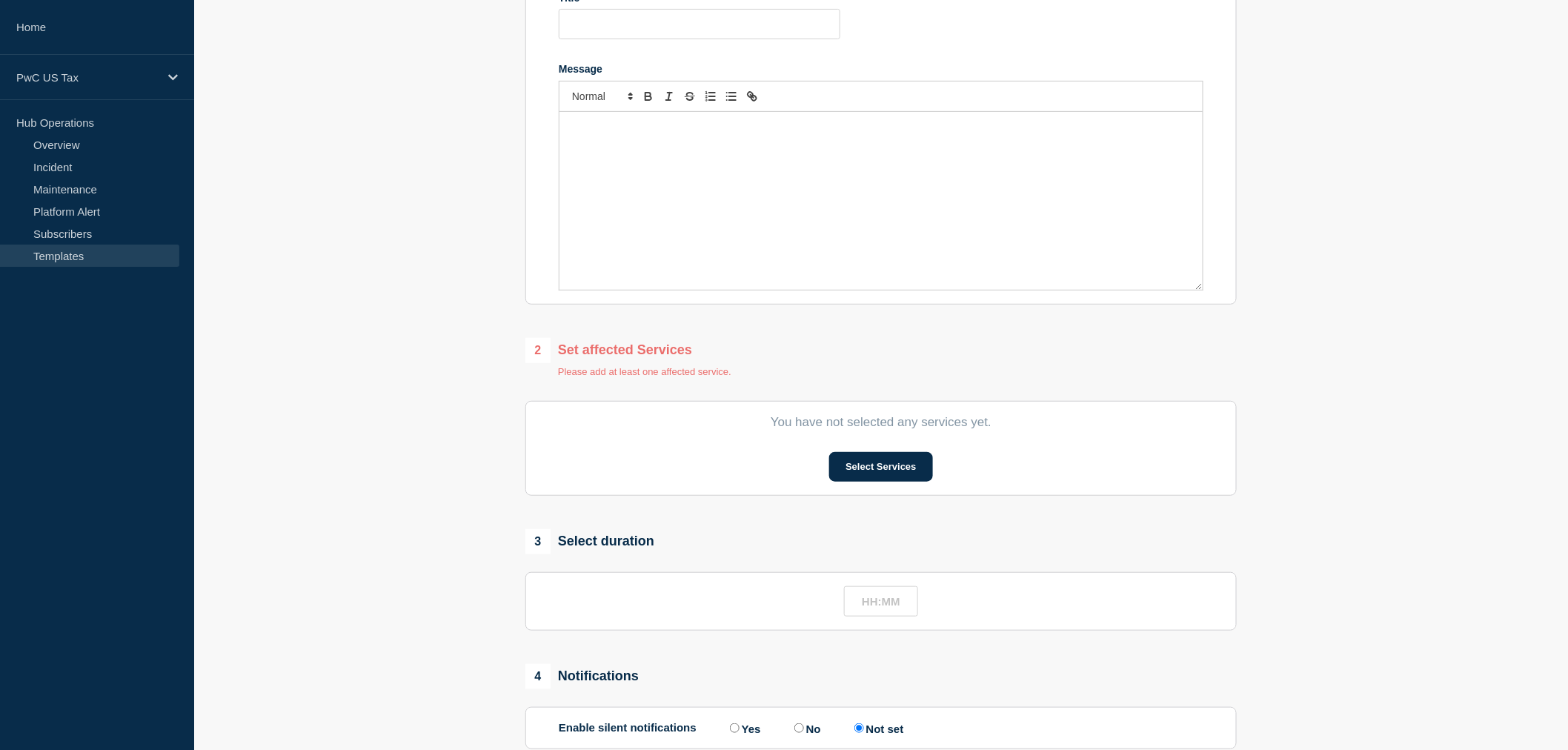
scroll to position [247, 0]
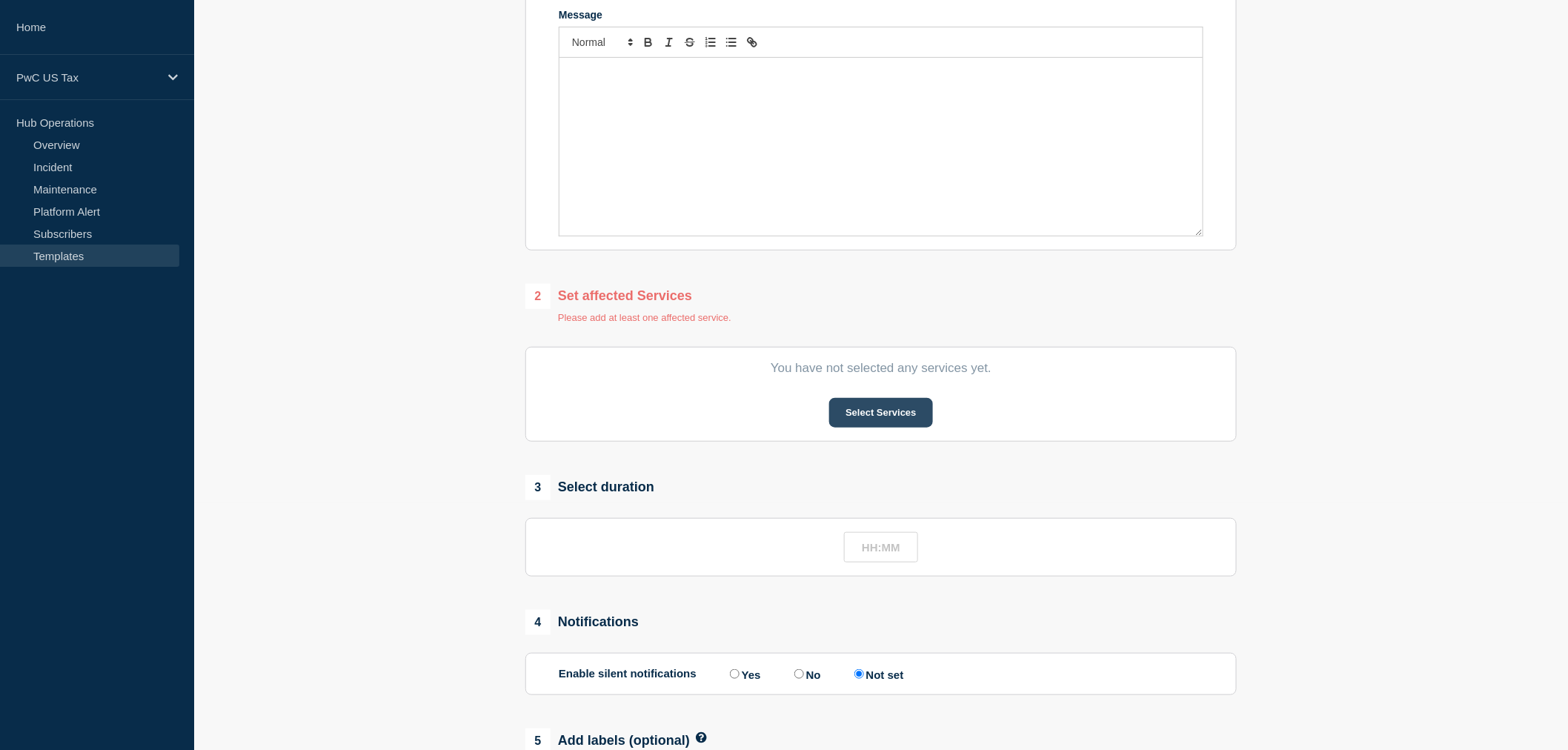
click at [897, 420] on button "Select Services" at bounding box center [880, 412] width 103 height 30
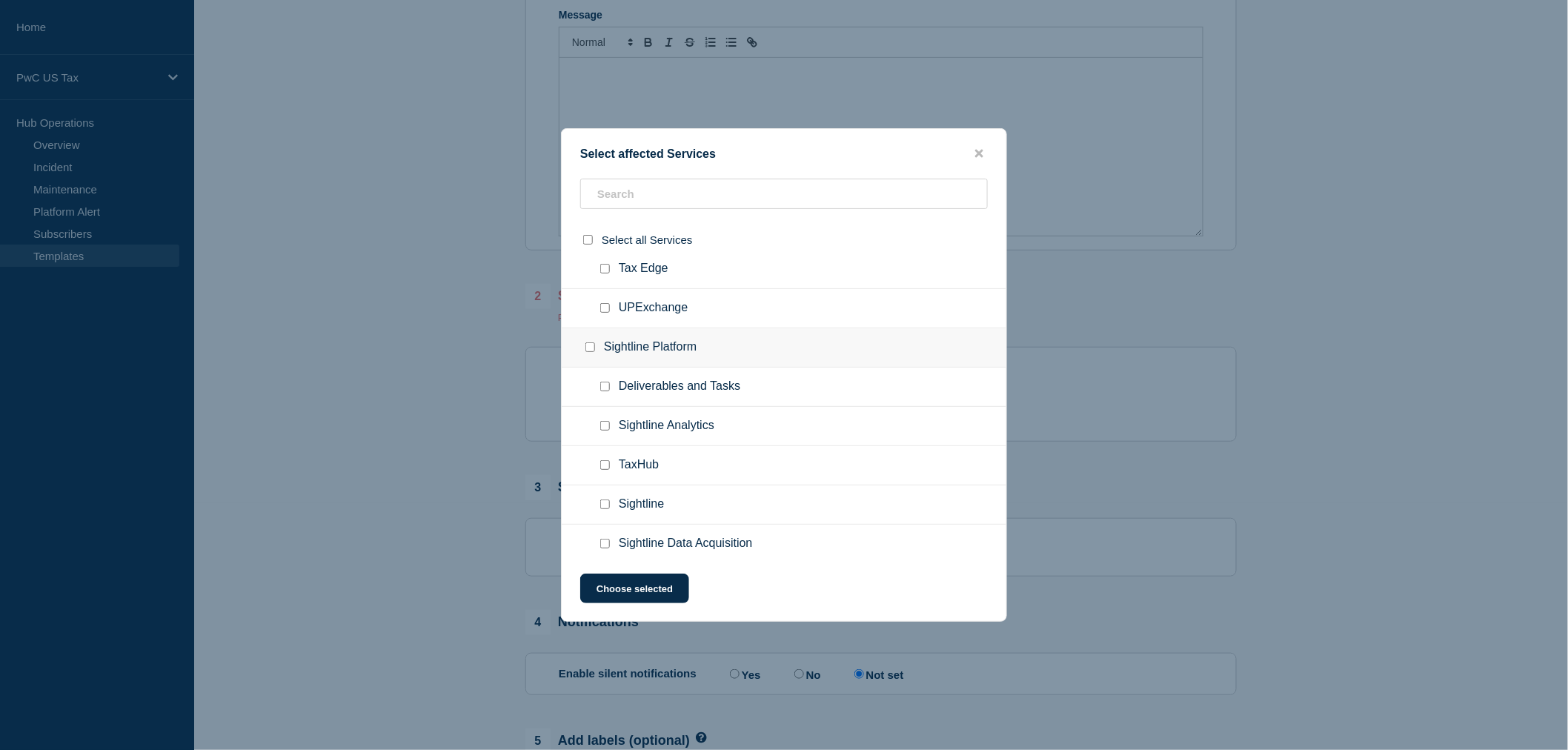
scroll to position [2304, 0]
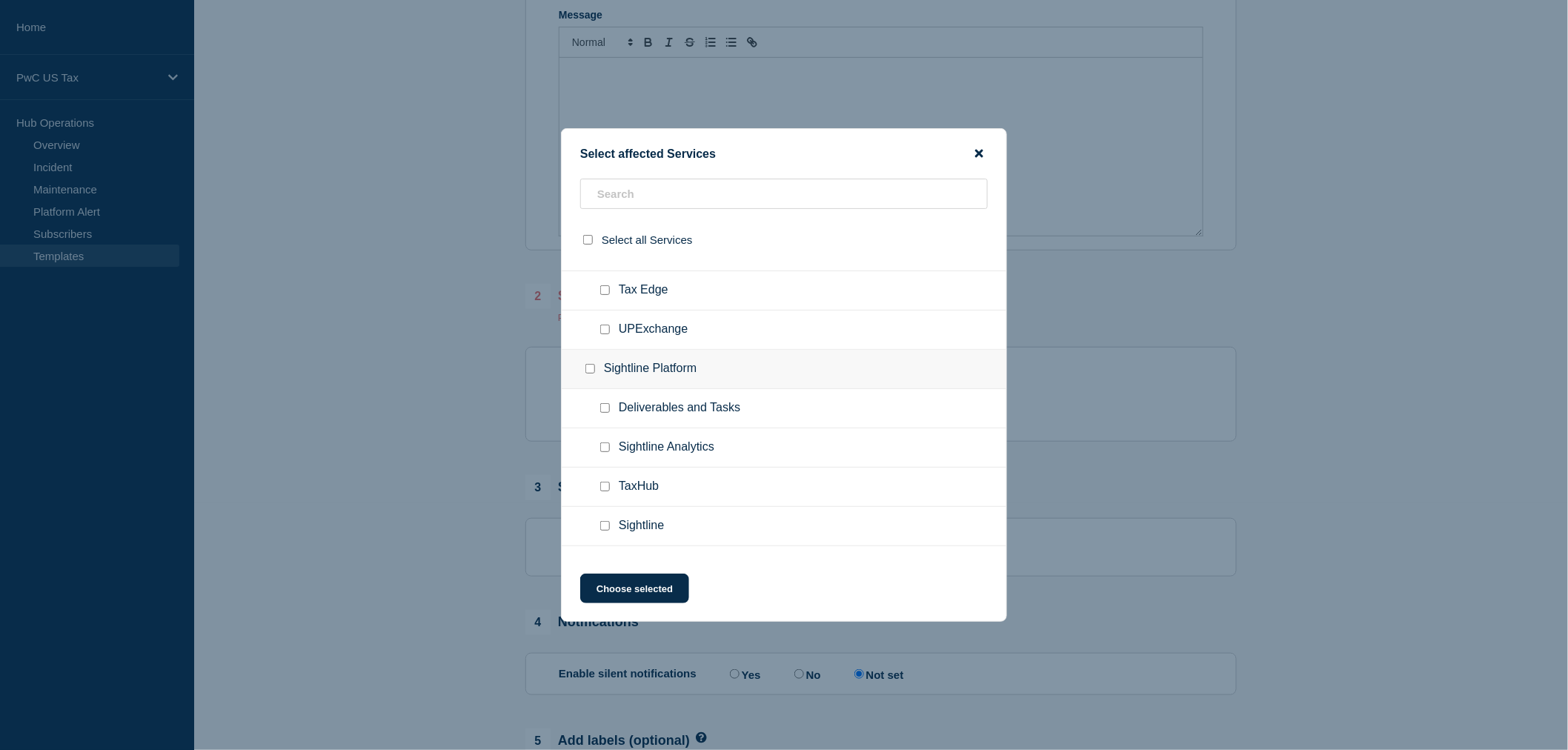
click at [979, 151] on icon "close button" at bounding box center [979, 154] width 8 height 8
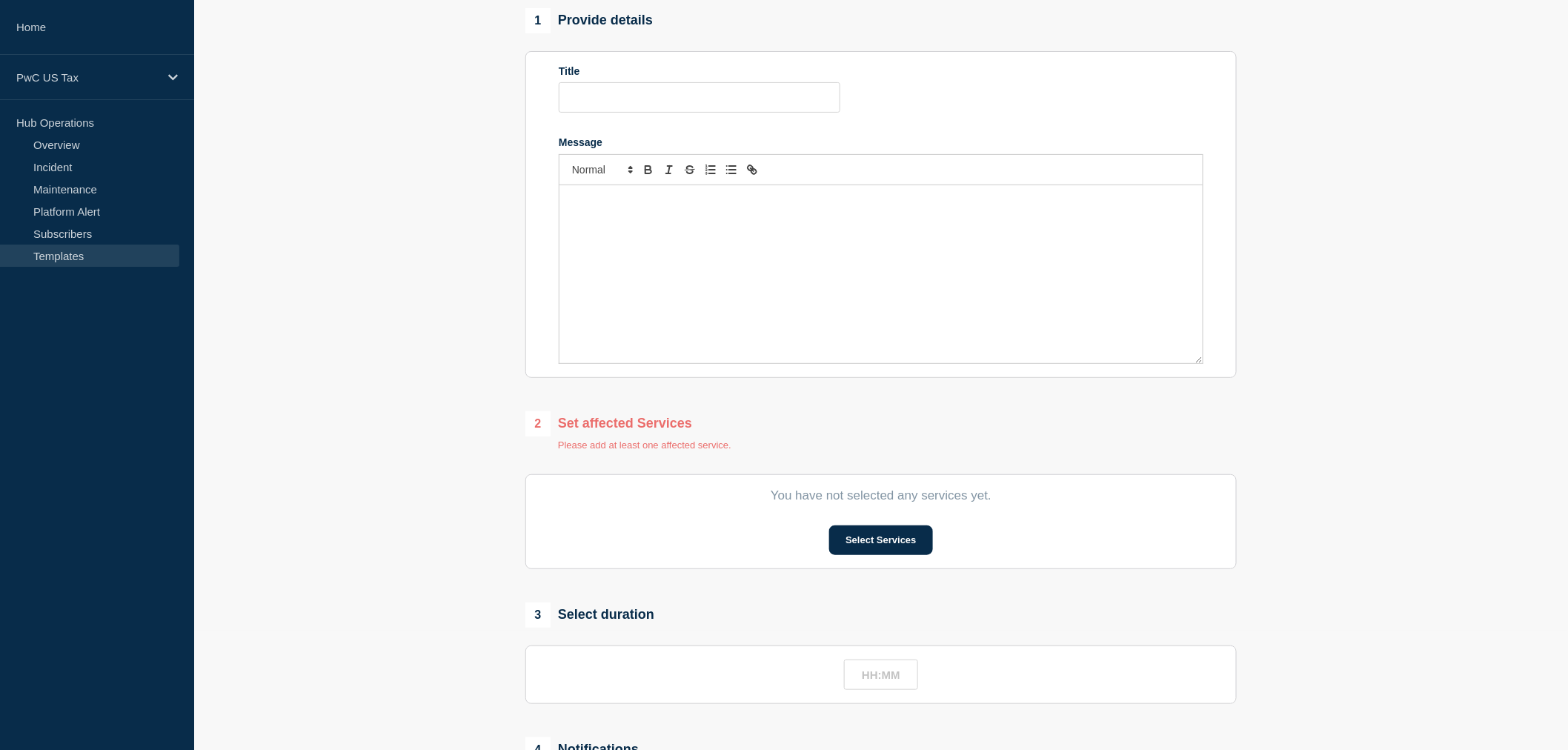
scroll to position [0, 0]
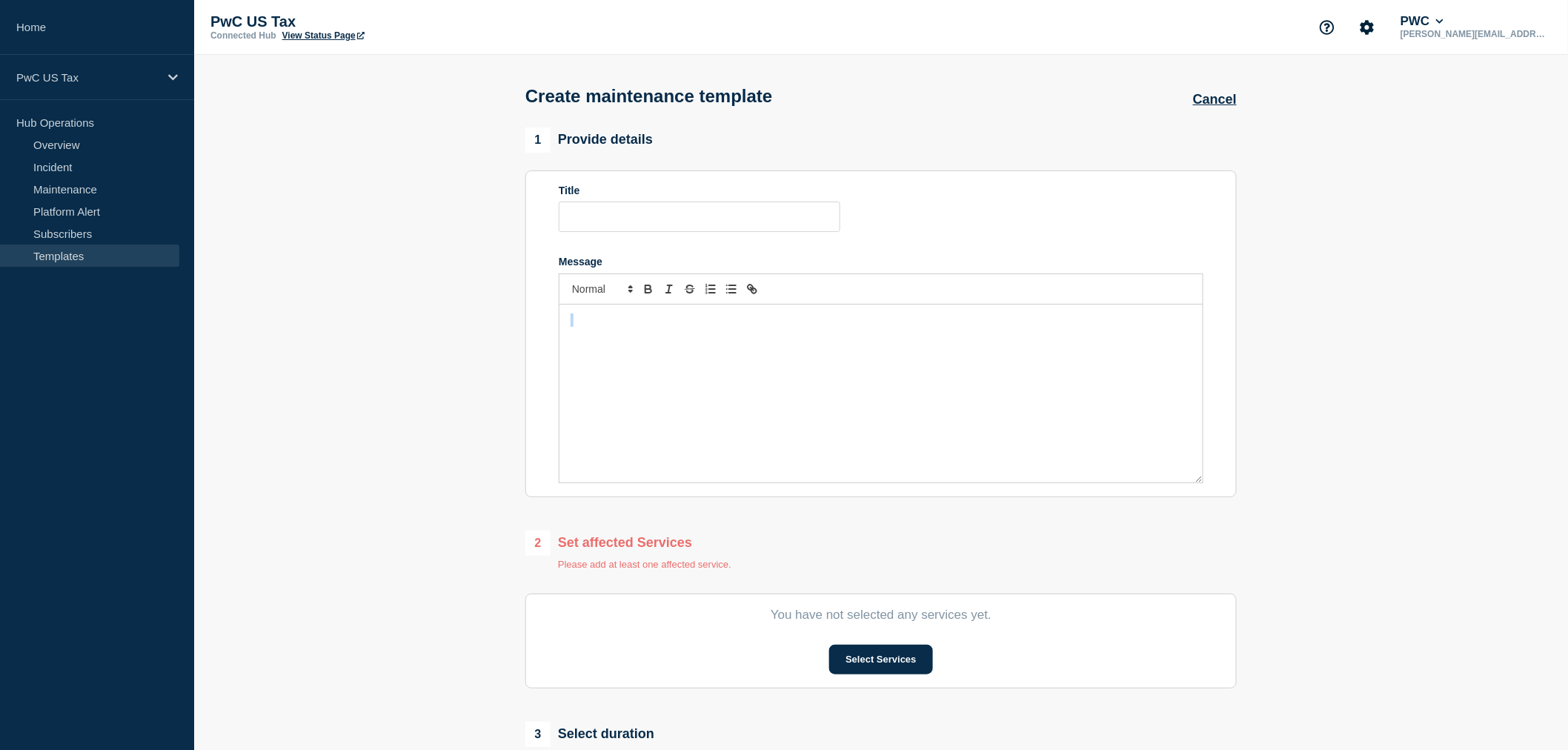
drag, startPoint x: 1186, startPoint y: 476, endPoint x: 1199, endPoint y: 464, distance: 17.7
click at [1199, 464] on section "Title Message" at bounding box center [880, 334] width 711 height 327
